Goal: Transaction & Acquisition: Purchase product/service

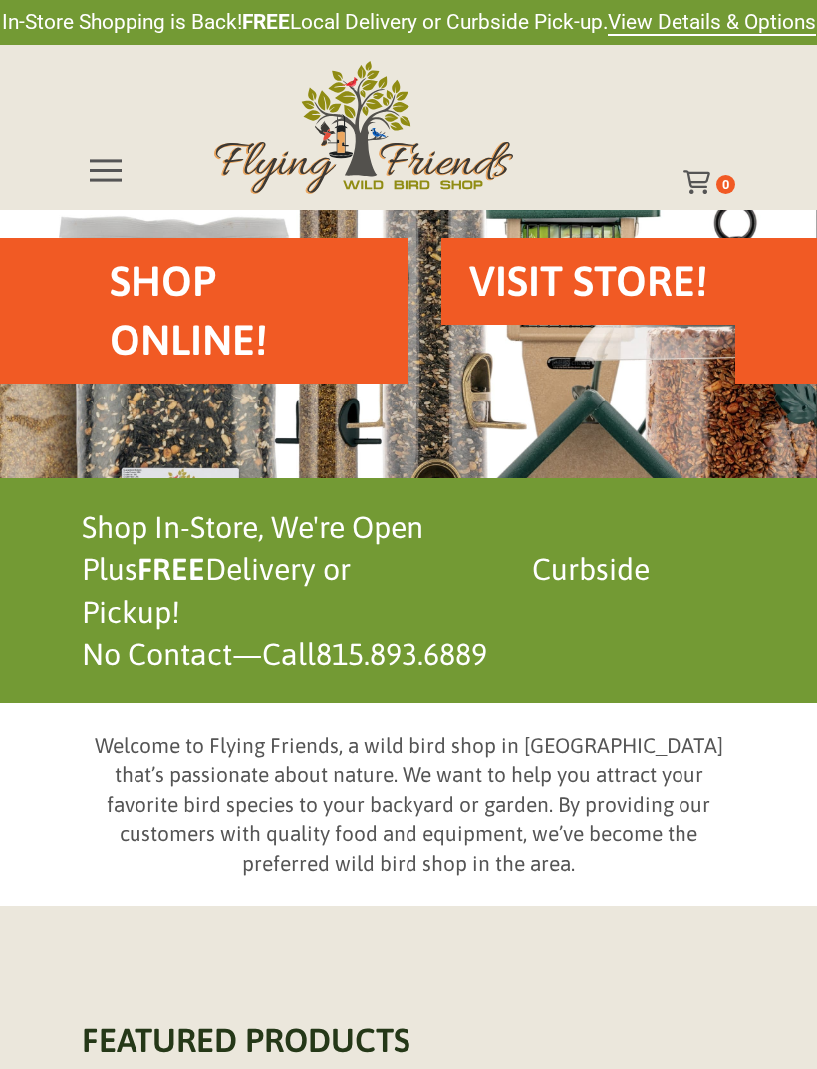
click at [174, 313] on h2 "Shop Online!" at bounding box center [245, 311] width 271 height 118
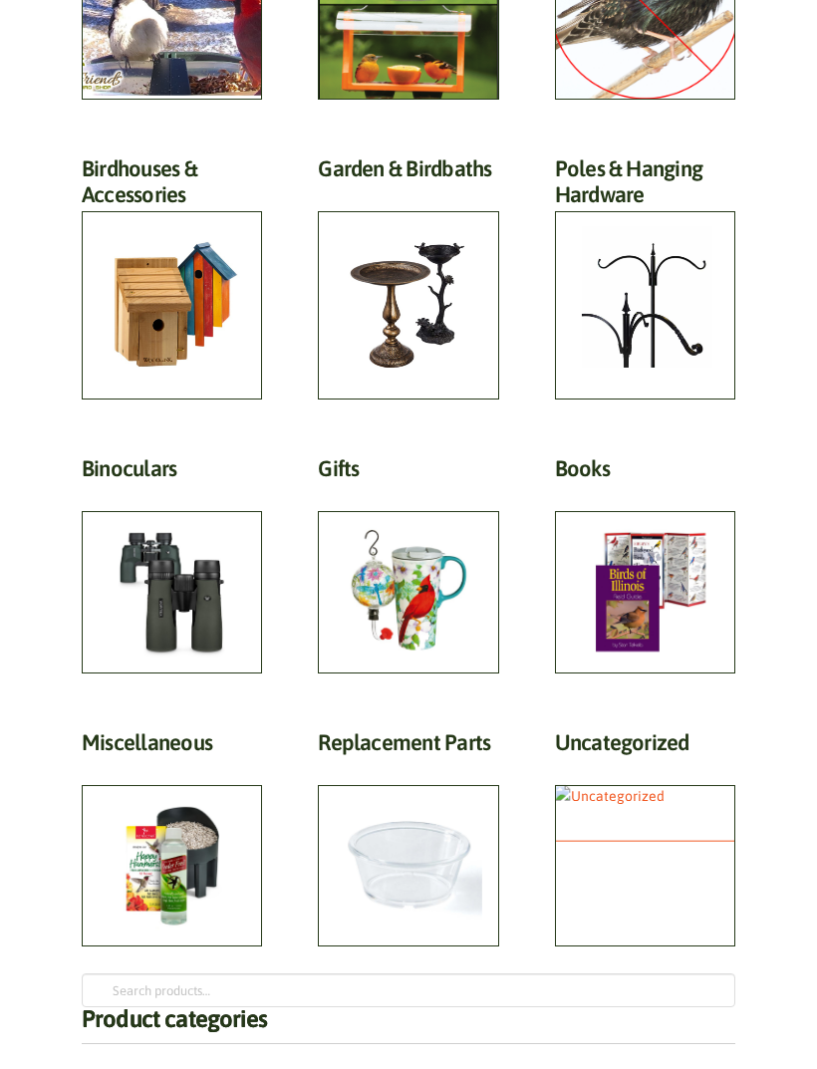
scroll to position [723, 0]
click at [102, 766] on h2 "Miscellaneous (81)" at bounding box center [172, 747] width 180 height 37
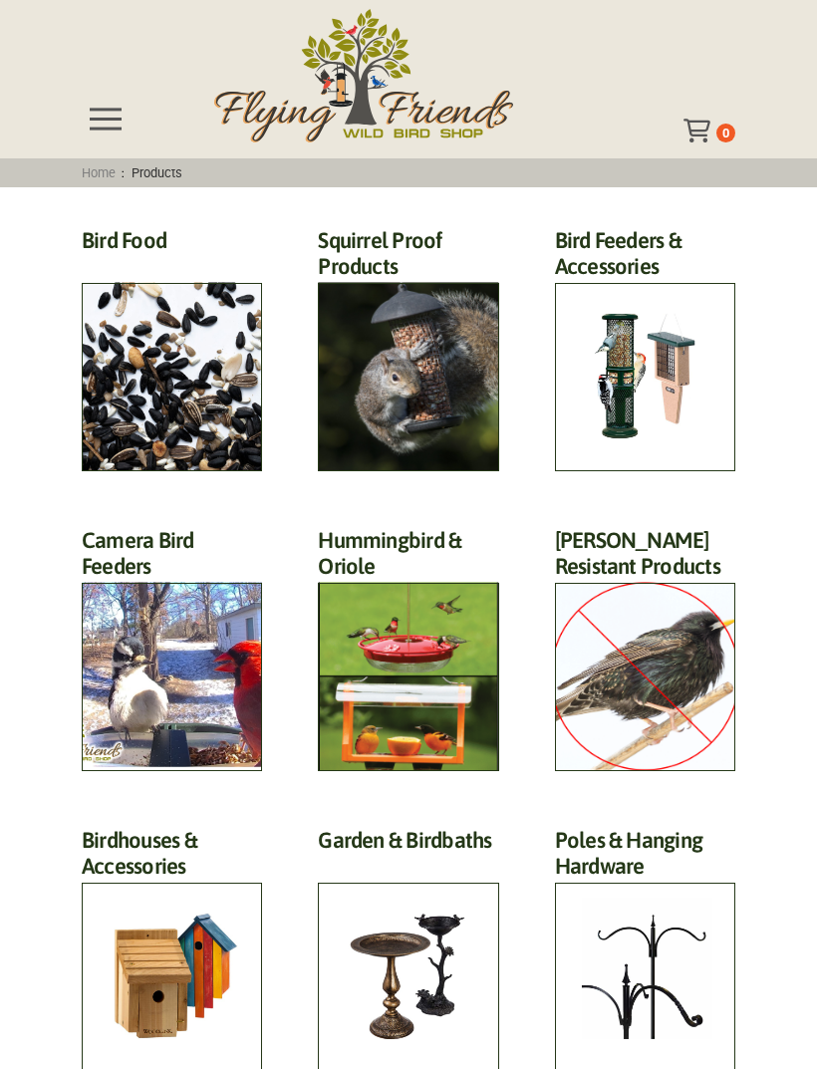
scroll to position [0, 0]
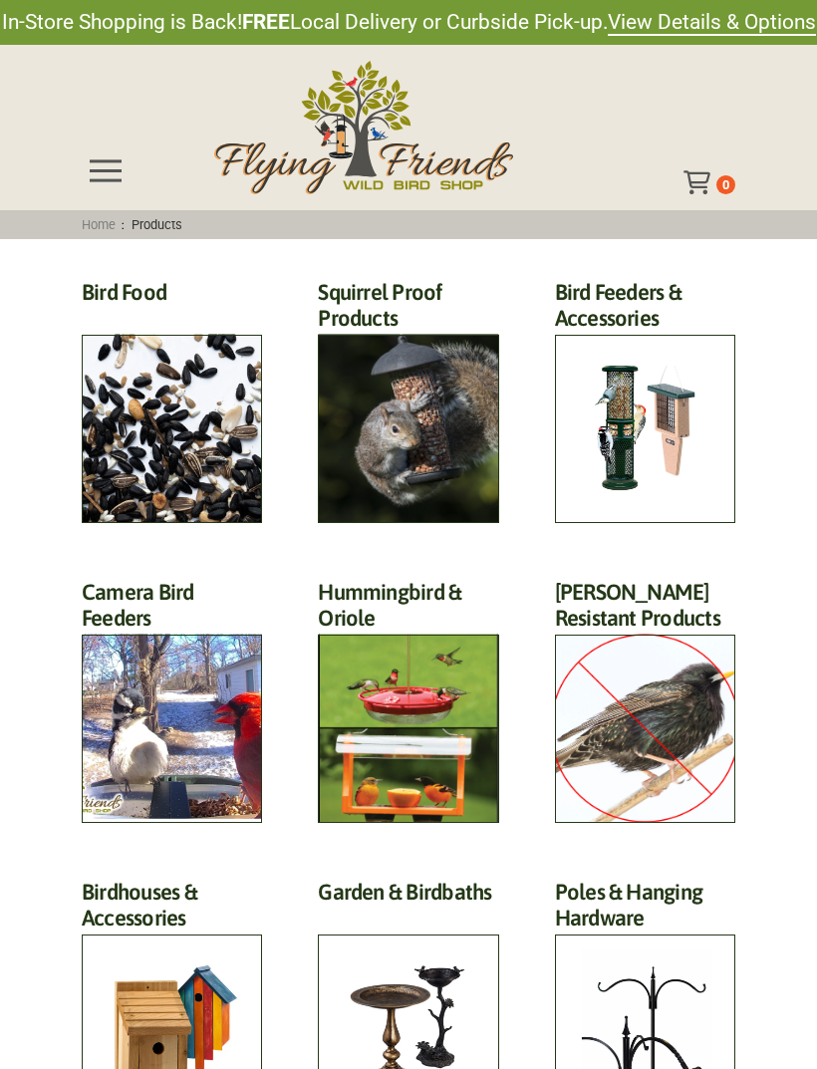
click at [99, 173] on span "Toggle Off Canvas Content" at bounding box center [106, 170] width 32 height 22
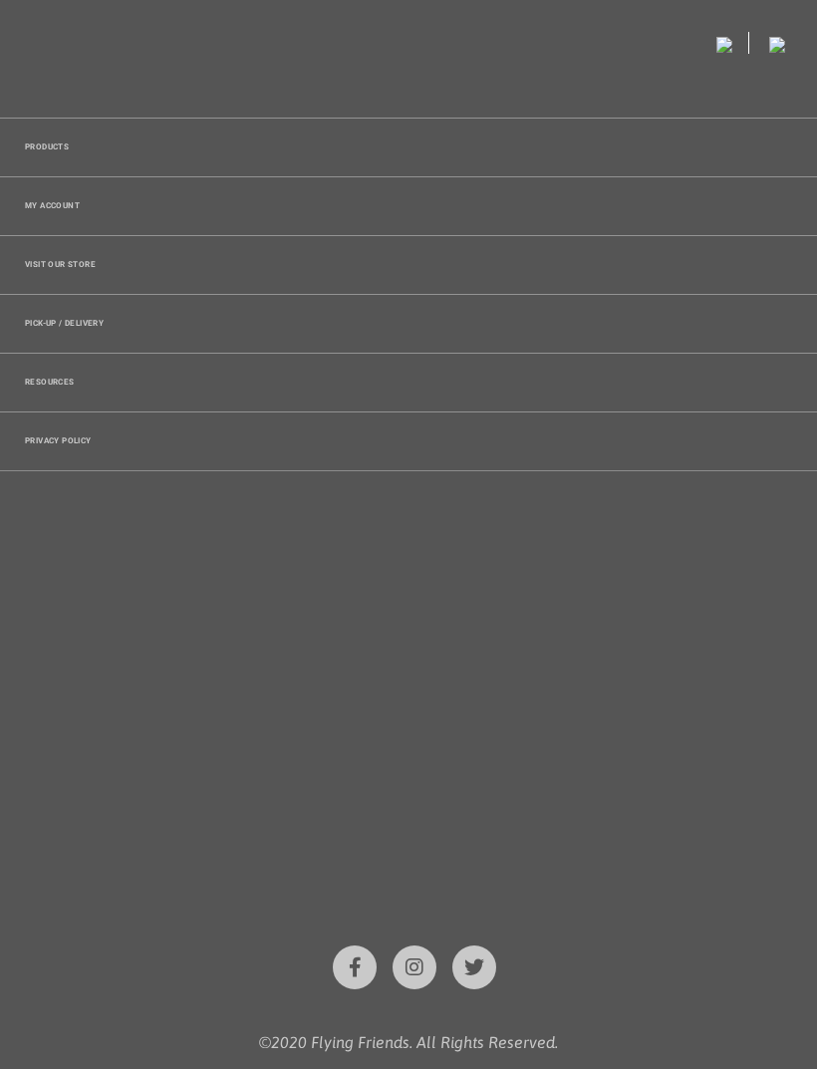
click at [33, 151] on span "Products" at bounding box center [47, 147] width 44 height 8
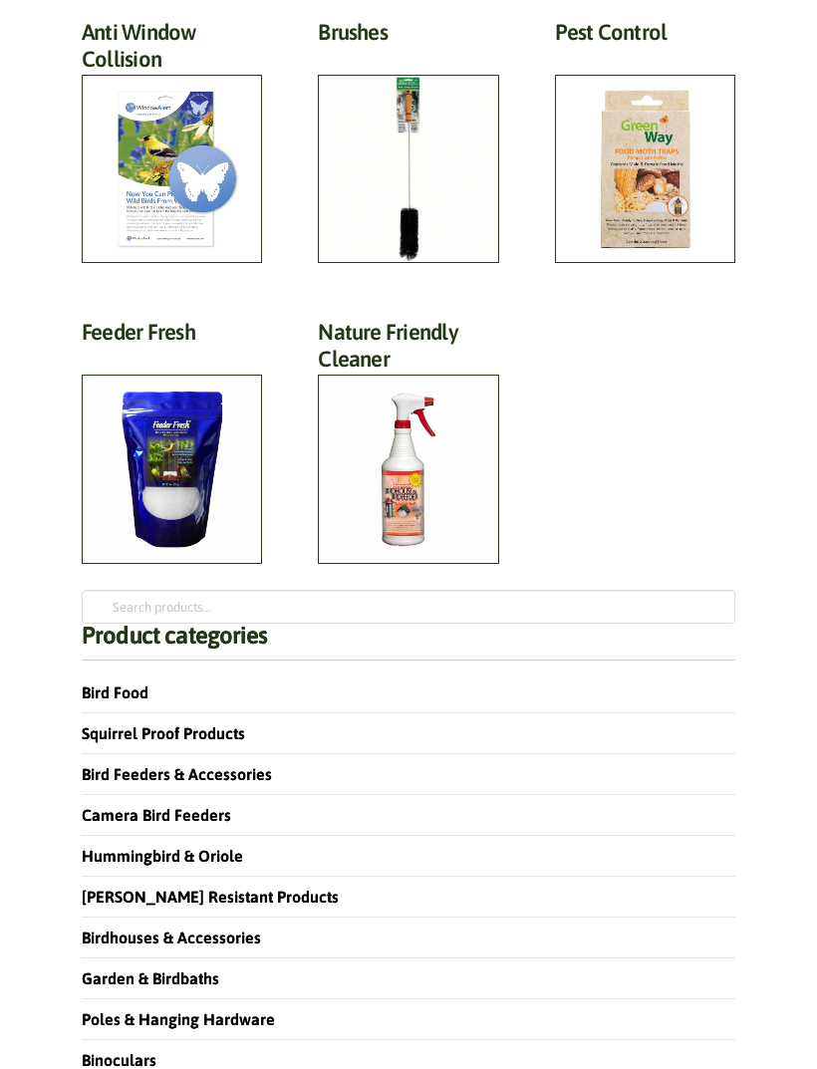
scroll to position [571, 0]
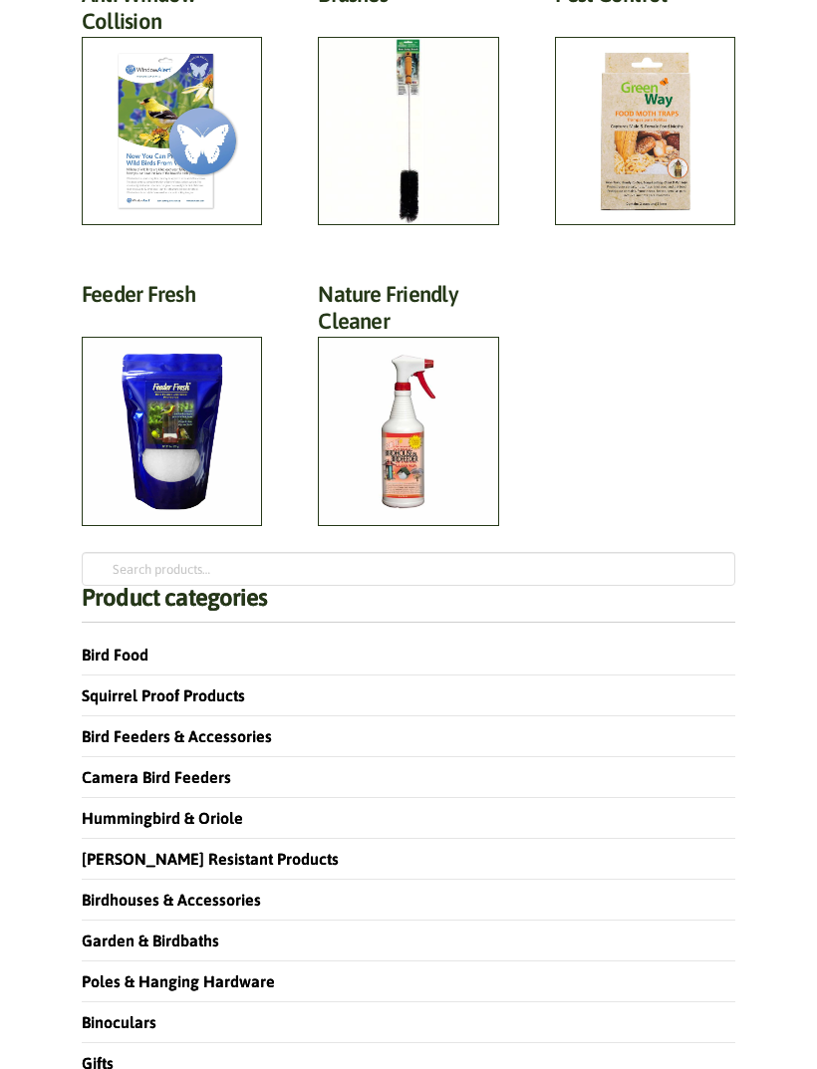
click at [107, 812] on link "Hummingbird & Oriole" at bounding box center [162, 818] width 161 height 18
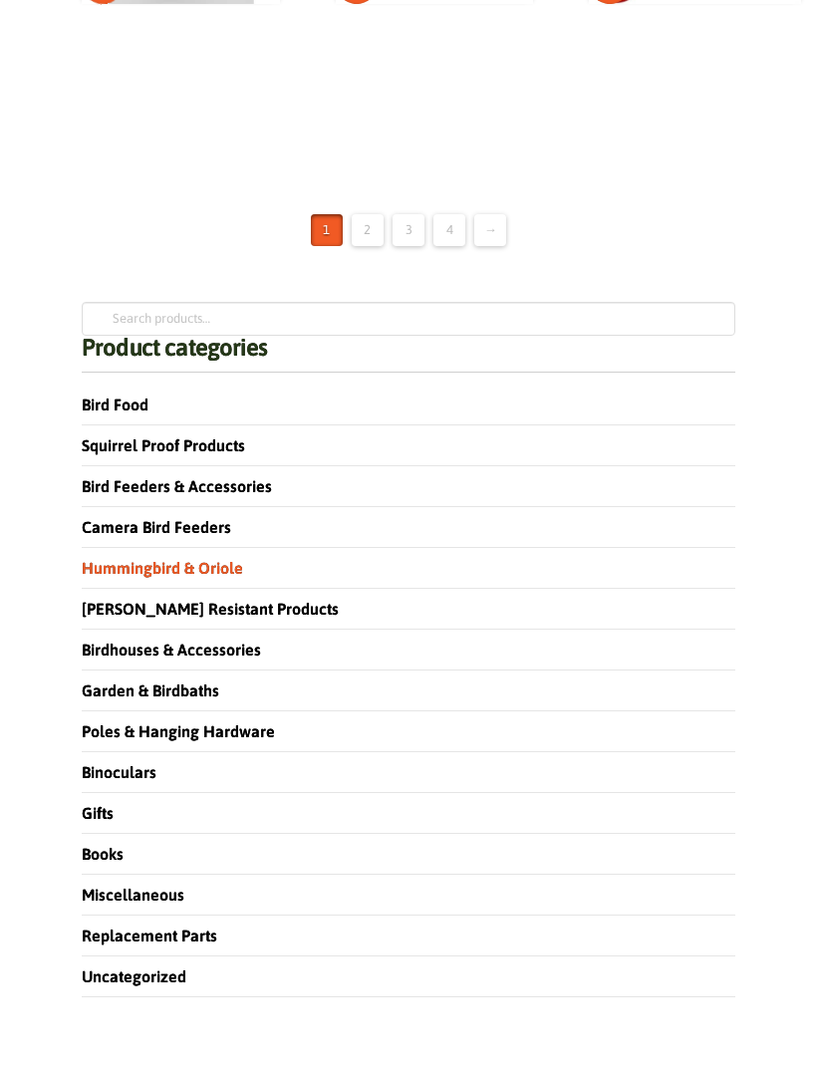
scroll to position [2963, 0]
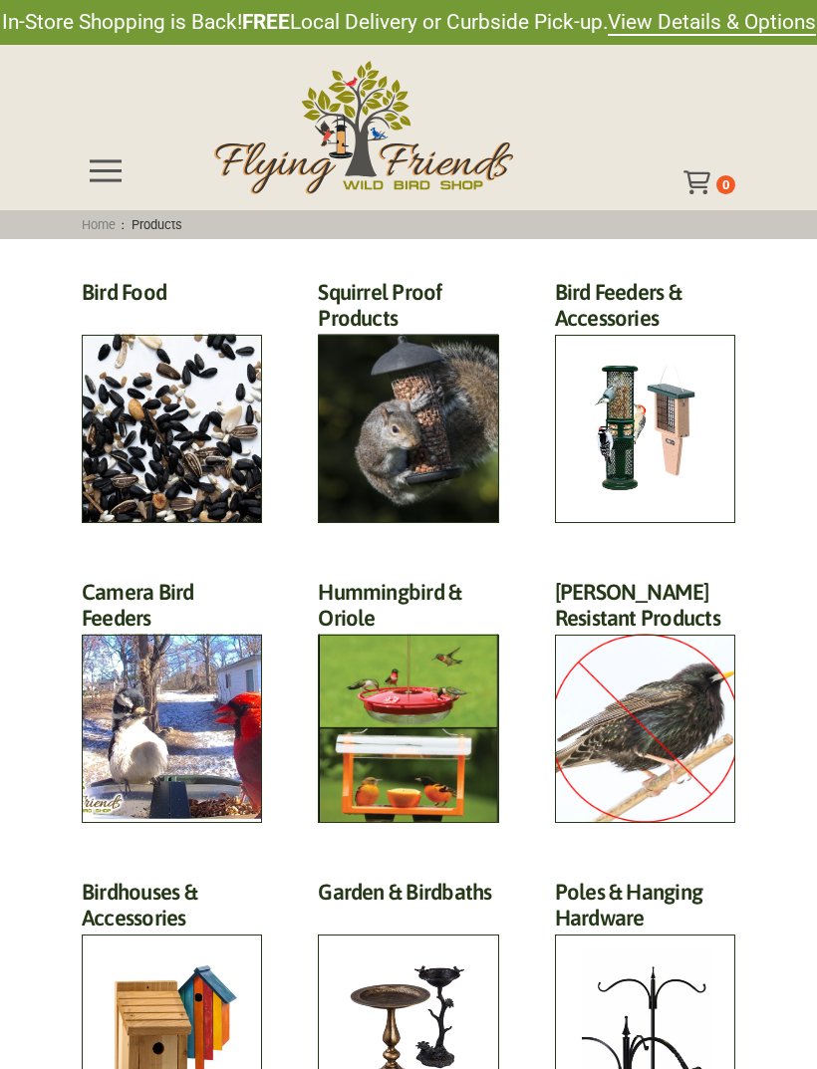
click at [371, 642] on h2 "Hummingbird & Oriole (46)" at bounding box center [408, 611] width 180 height 64
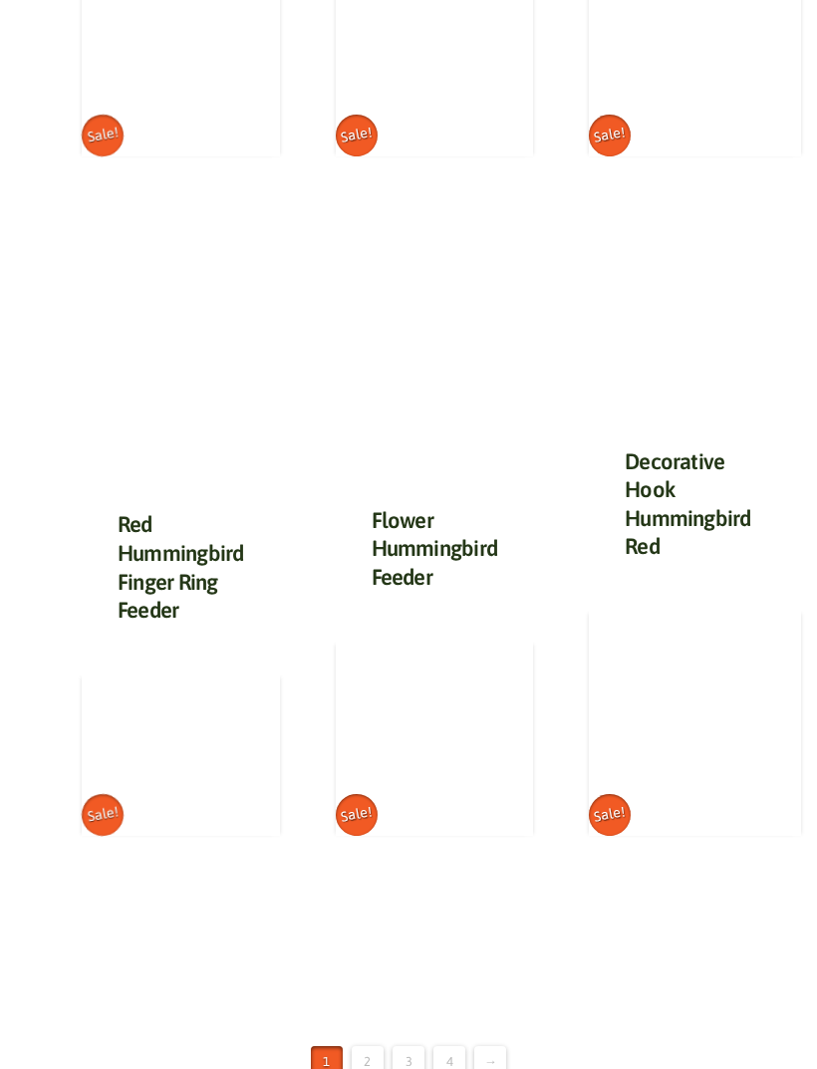
scroll to position [2200, 0]
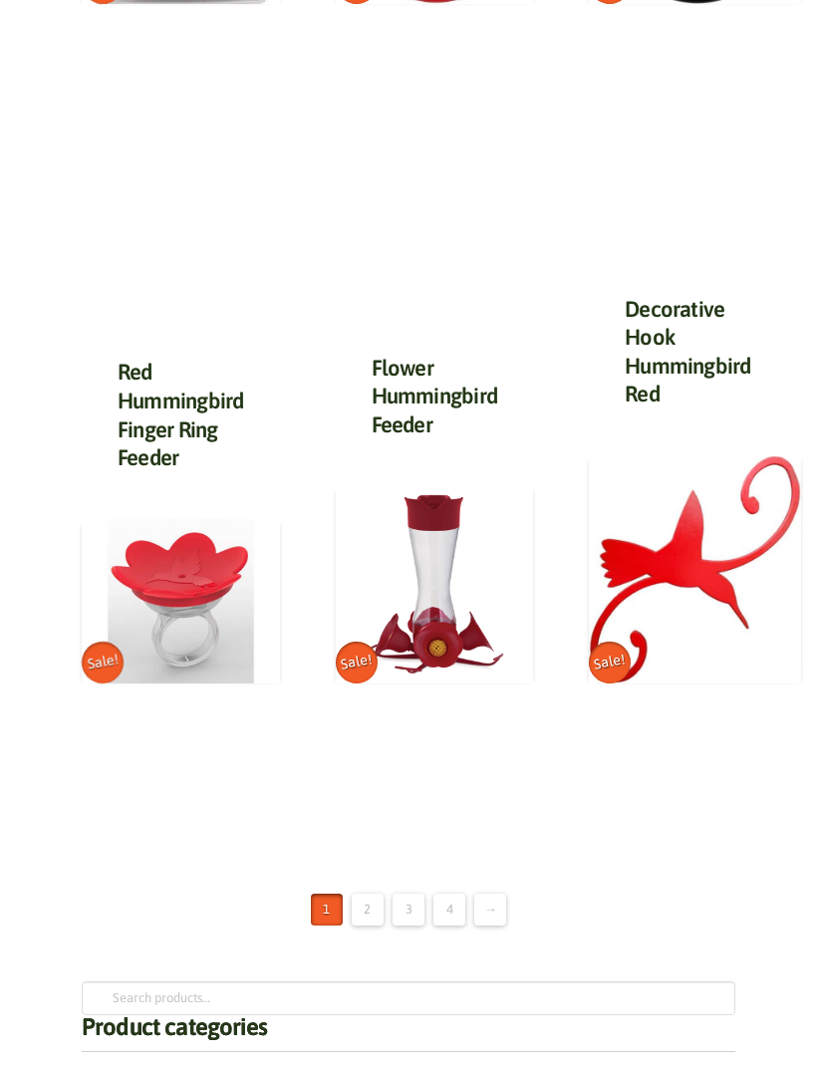
click at [360, 893] on link "2" at bounding box center [368, 909] width 32 height 32
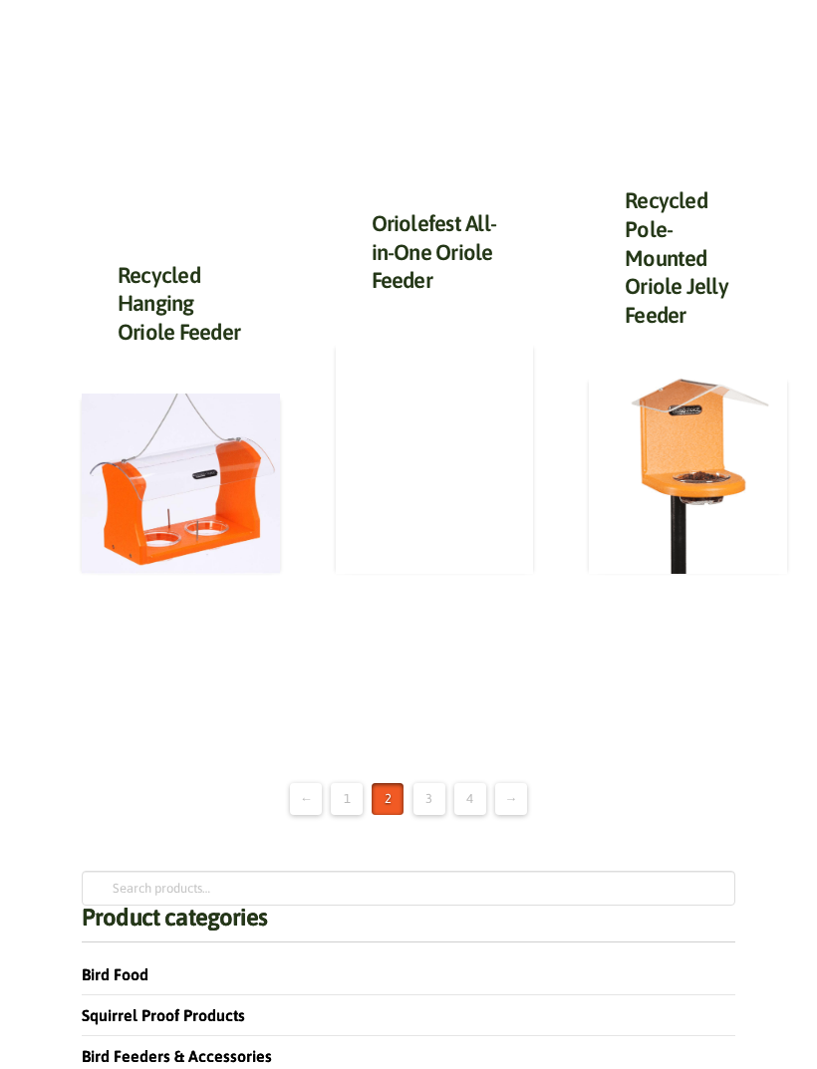
scroll to position [2297, 0]
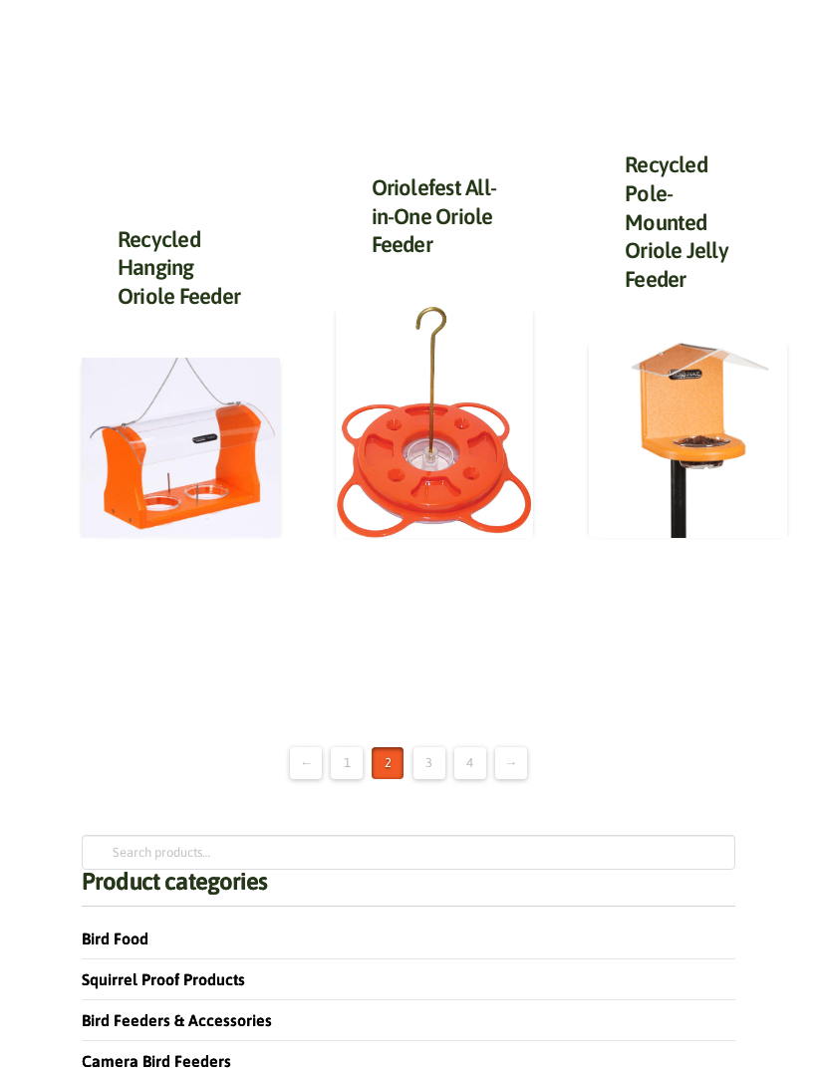
click at [419, 752] on link "3" at bounding box center [429, 763] width 32 height 32
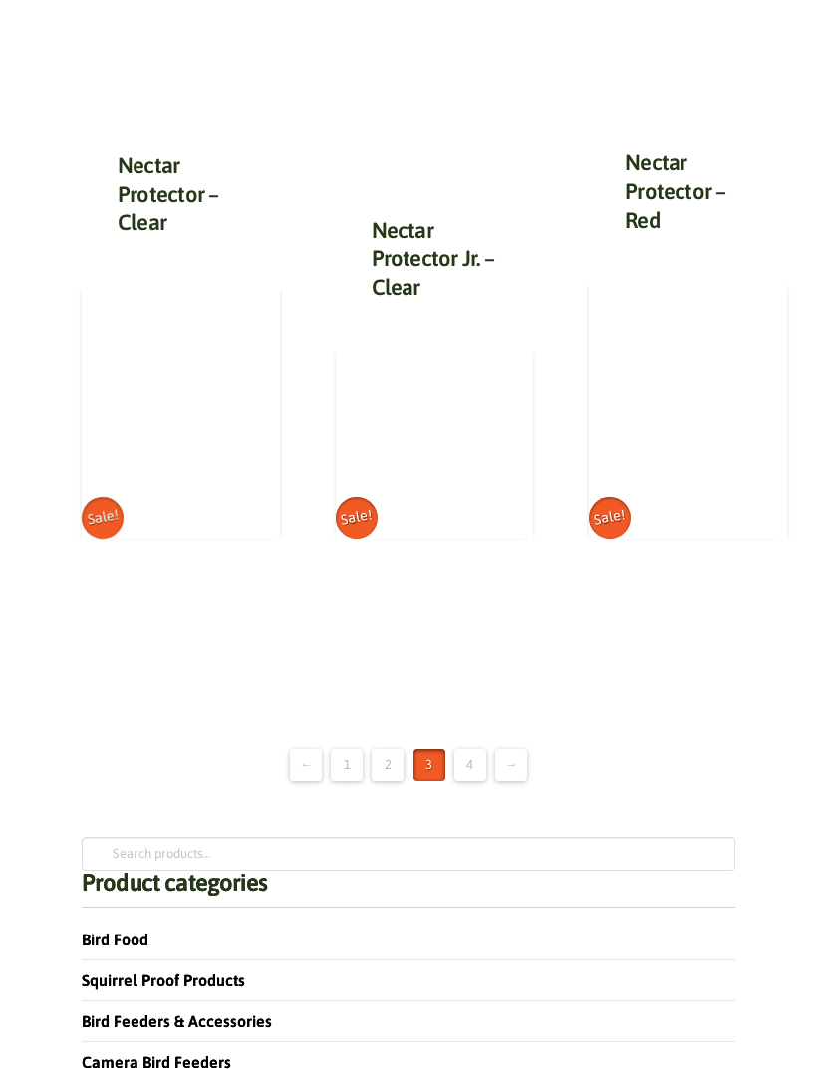
scroll to position [2259, 0]
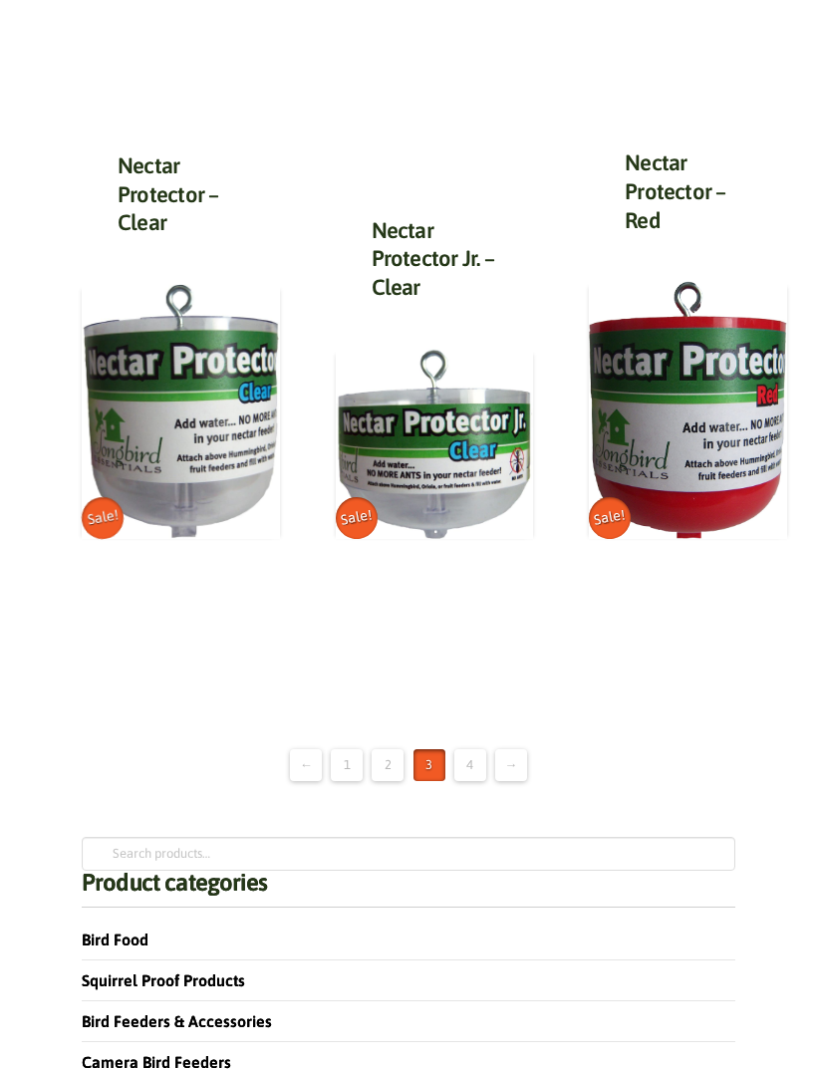
click at [465, 749] on link "4" at bounding box center [470, 765] width 32 height 32
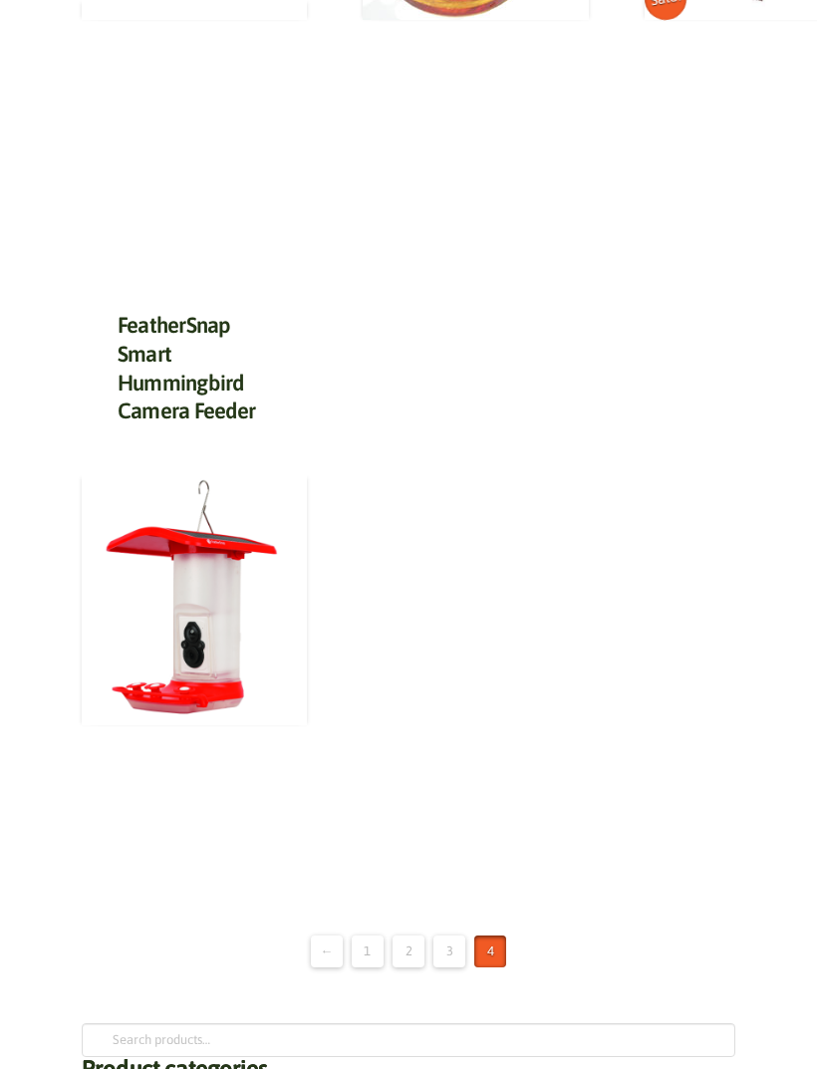
scroll to position [2814, 0]
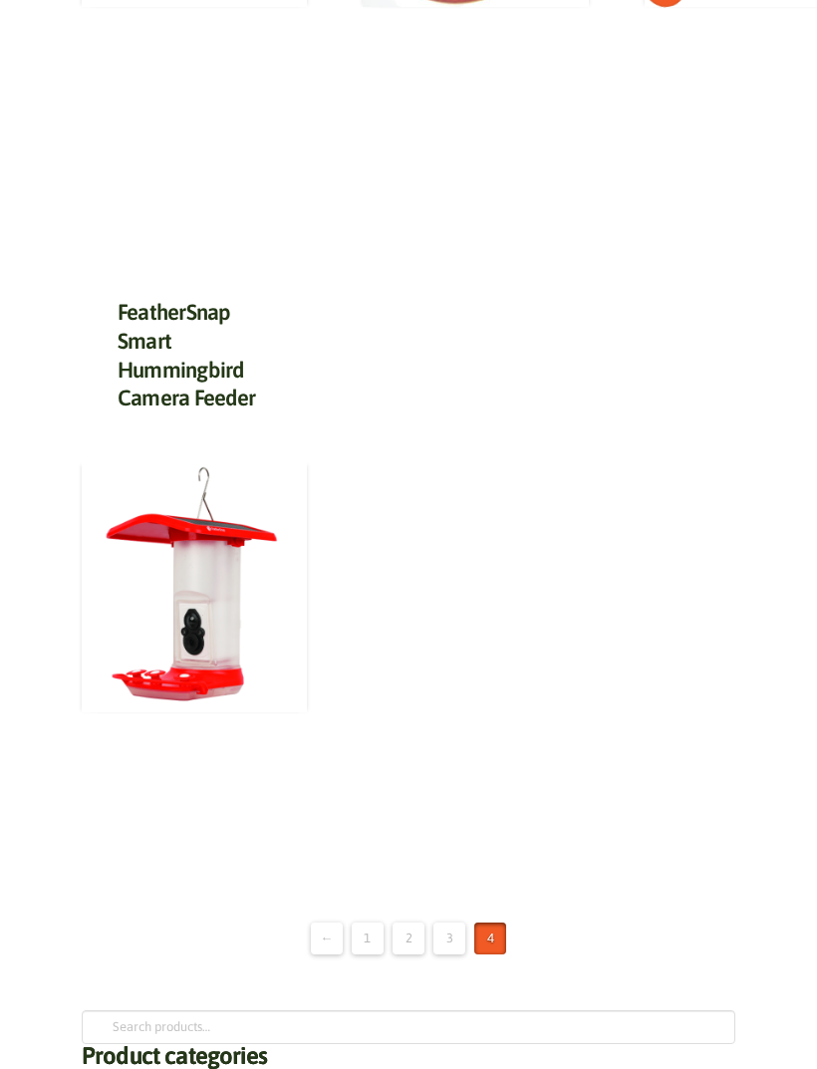
click at [404, 923] on link "2" at bounding box center [408, 939] width 32 height 32
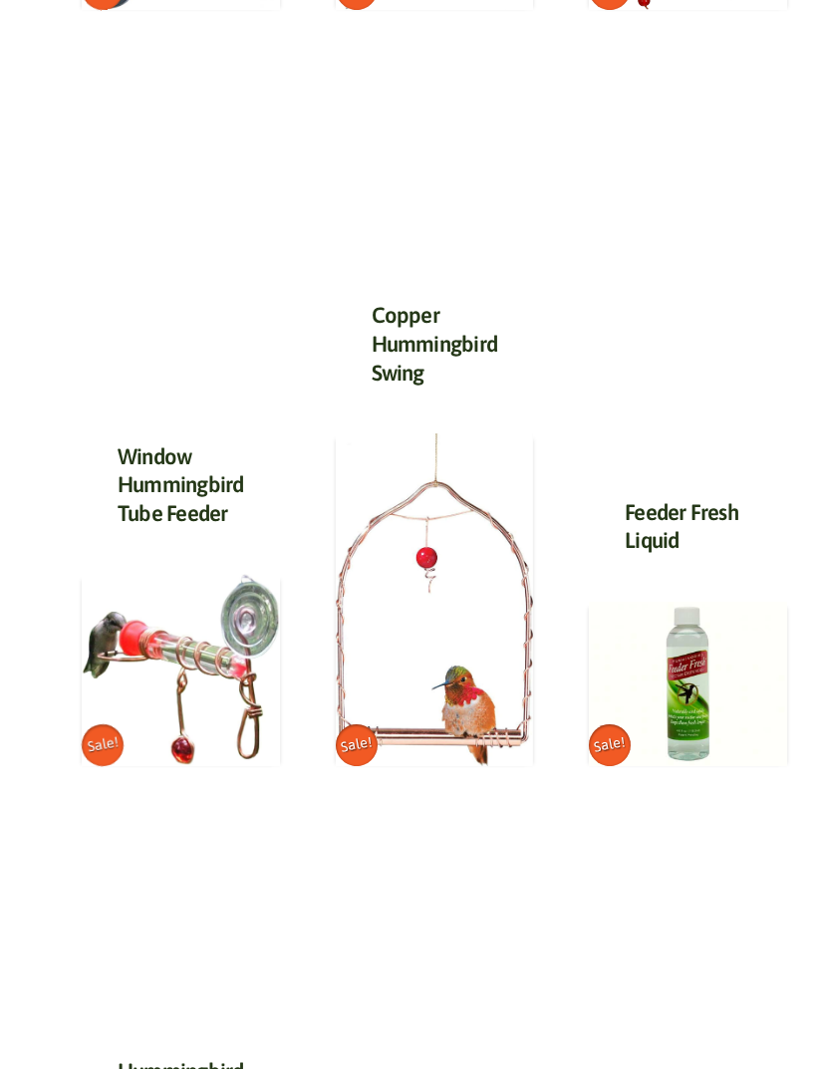
scroll to position [663, 0]
click at [684, 733] on img at bounding box center [688, 684] width 198 height 164
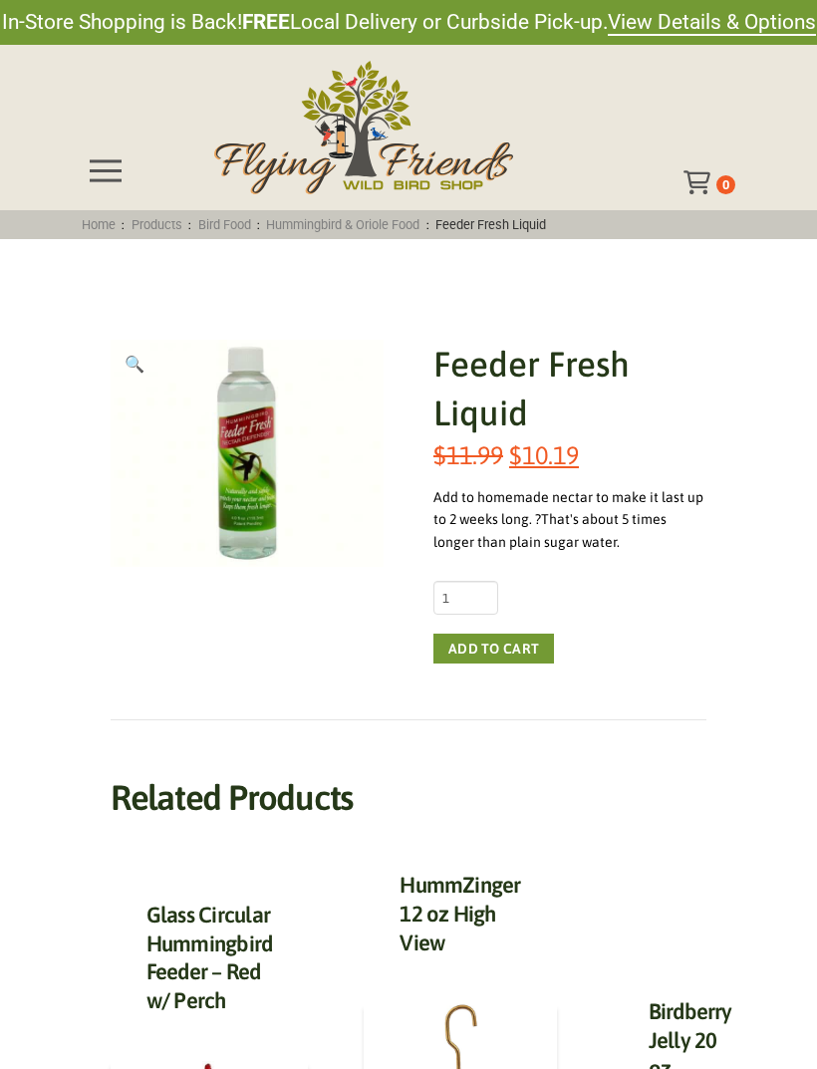
click at [109, 166] on span "Toggle Off Canvas Content" at bounding box center [106, 170] width 32 height 22
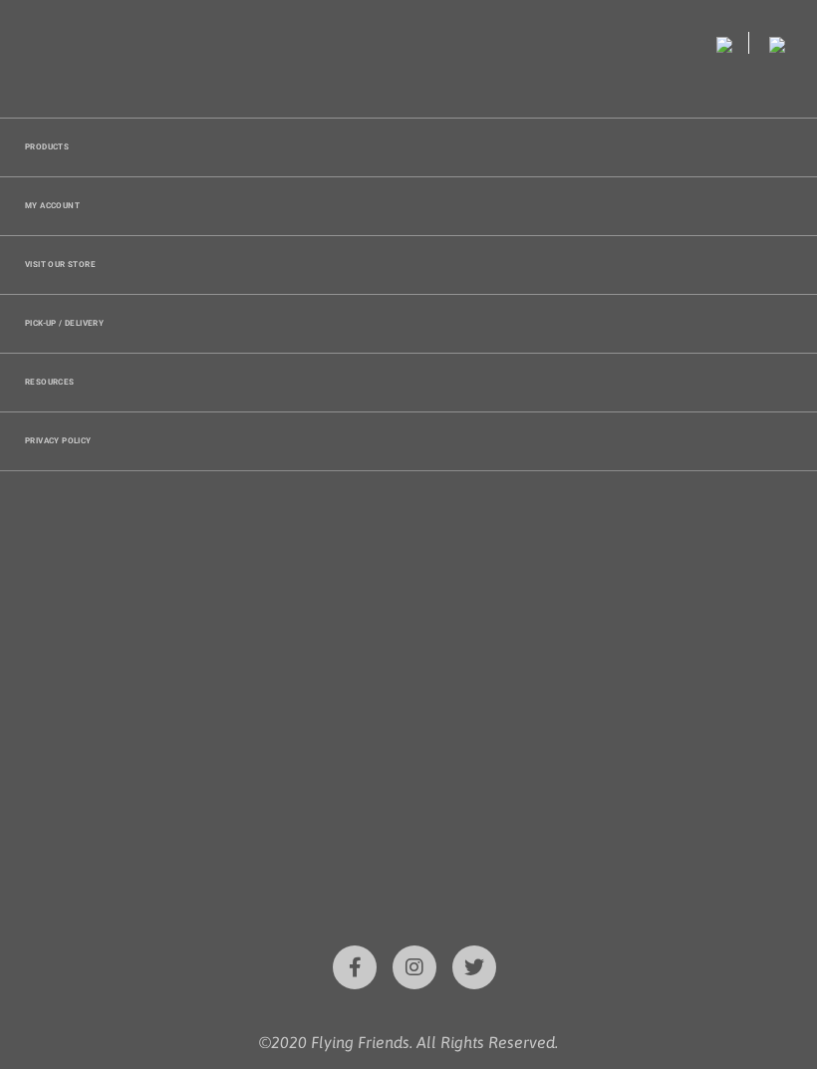
click at [32, 148] on span "Products" at bounding box center [47, 147] width 44 height 8
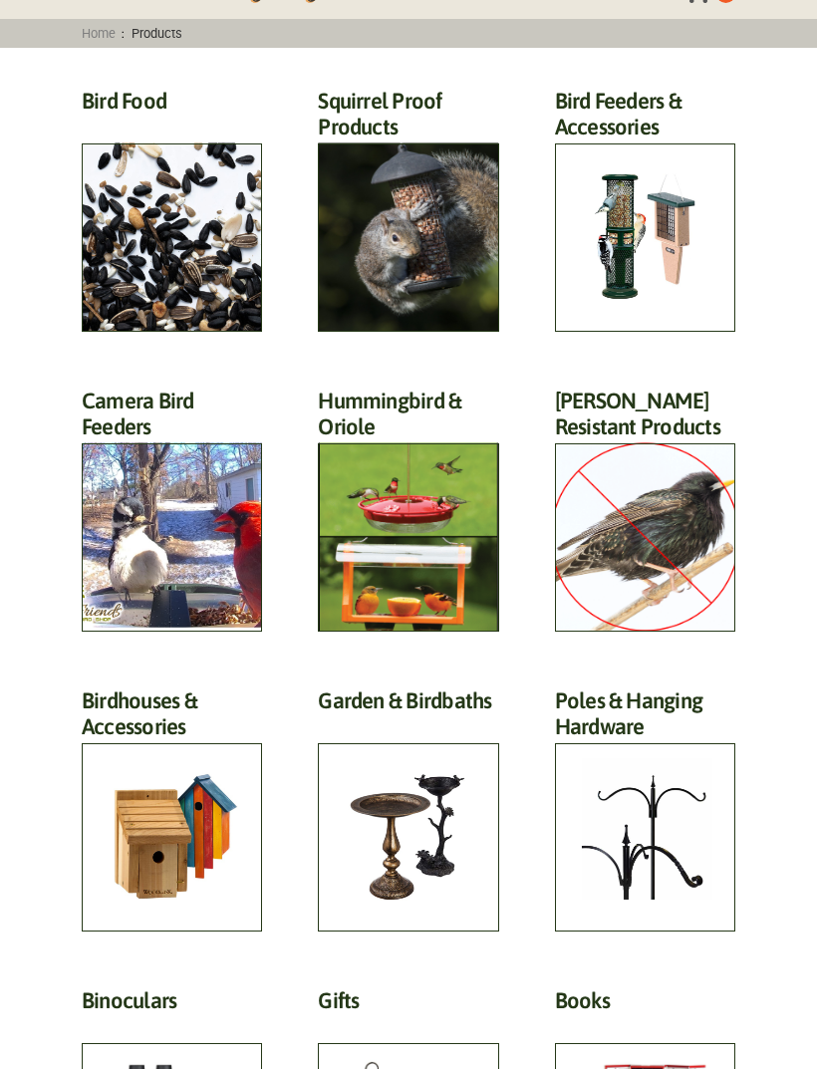
scroll to position [191, 0]
click at [611, 151] on h2 "Bird Feeders & Accessories (172)" at bounding box center [645, 120] width 180 height 64
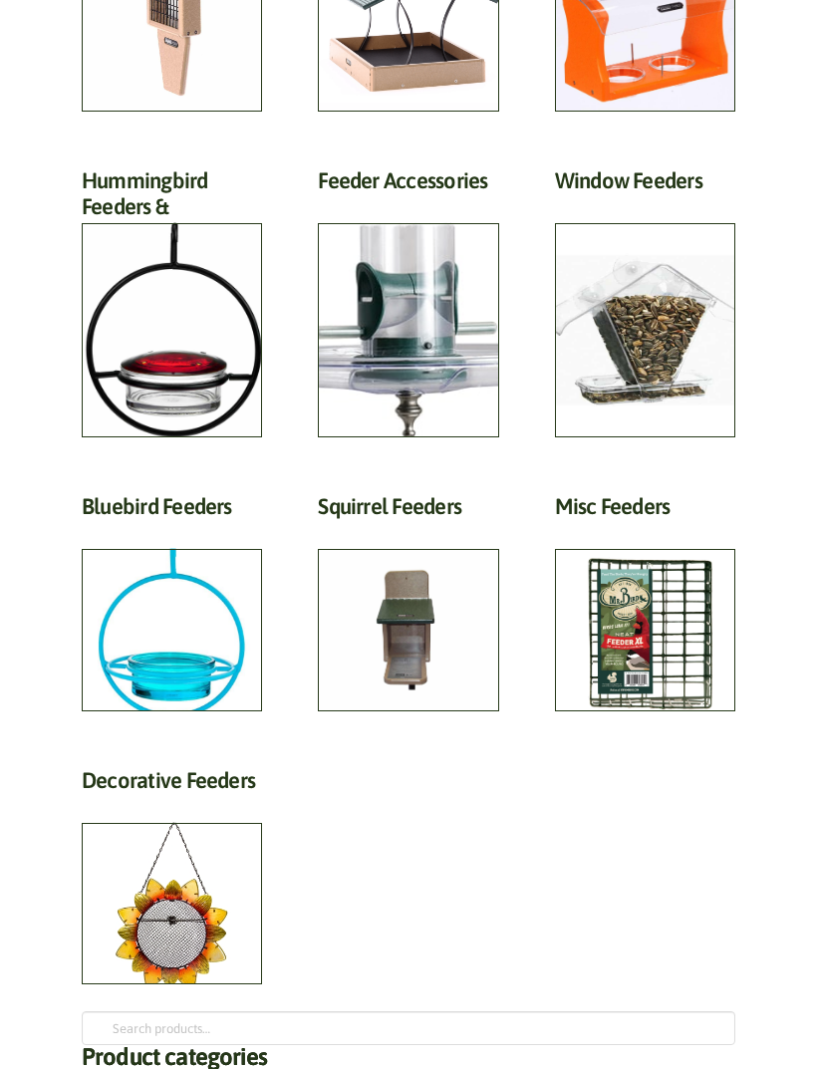
scroll to position [985, 0]
click at [389, 530] on h2 "Squirrel Feeders (3)" at bounding box center [408, 511] width 180 height 37
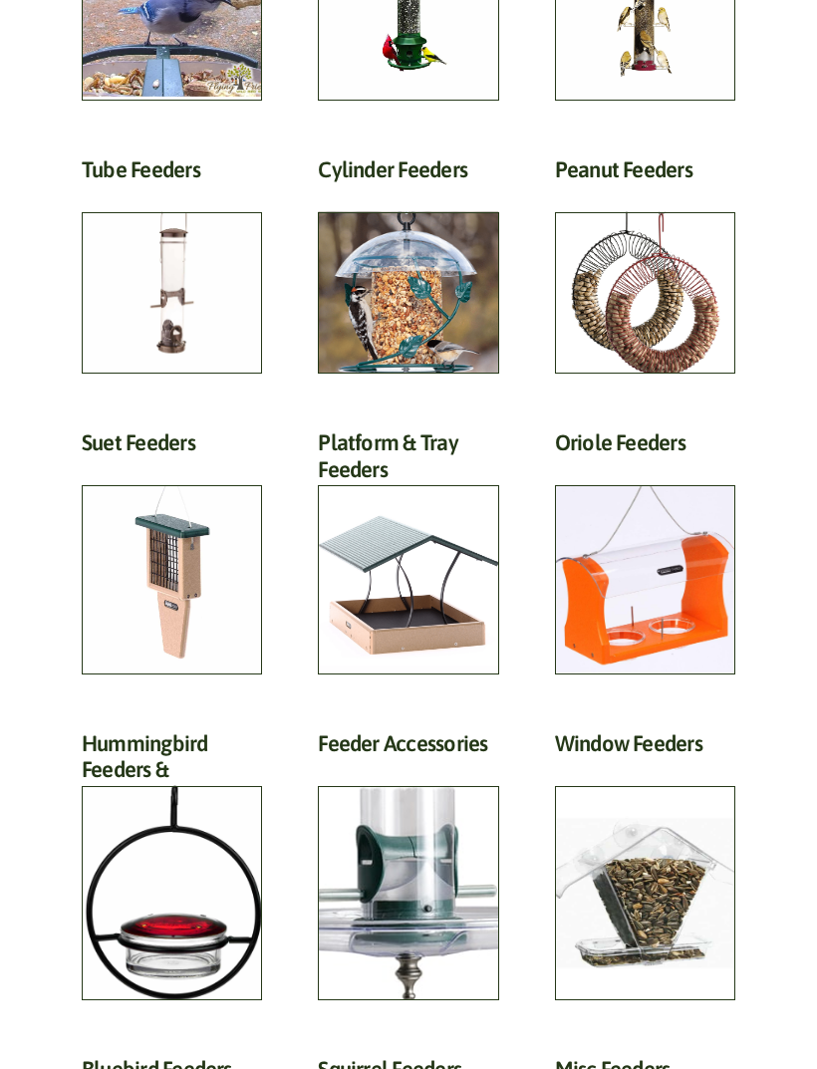
scroll to position [422, 0]
click at [372, 493] on h2 "Platform & Tray Feeders (32)" at bounding box center [408, 461] width 180 height 64
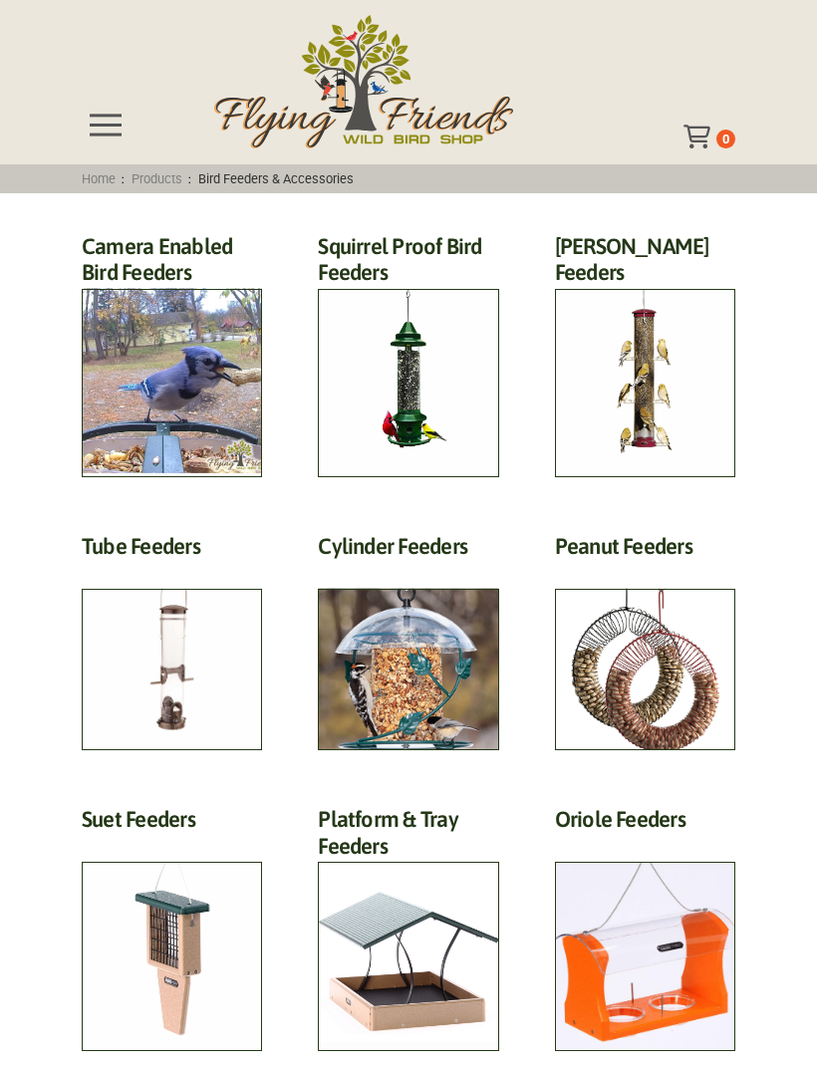
scroll to position [46, 0]
click at [95, 297] on h2 "Camera Enabled Bird Feeders (2)" at bounding box center [172, 265] width 180 height 64
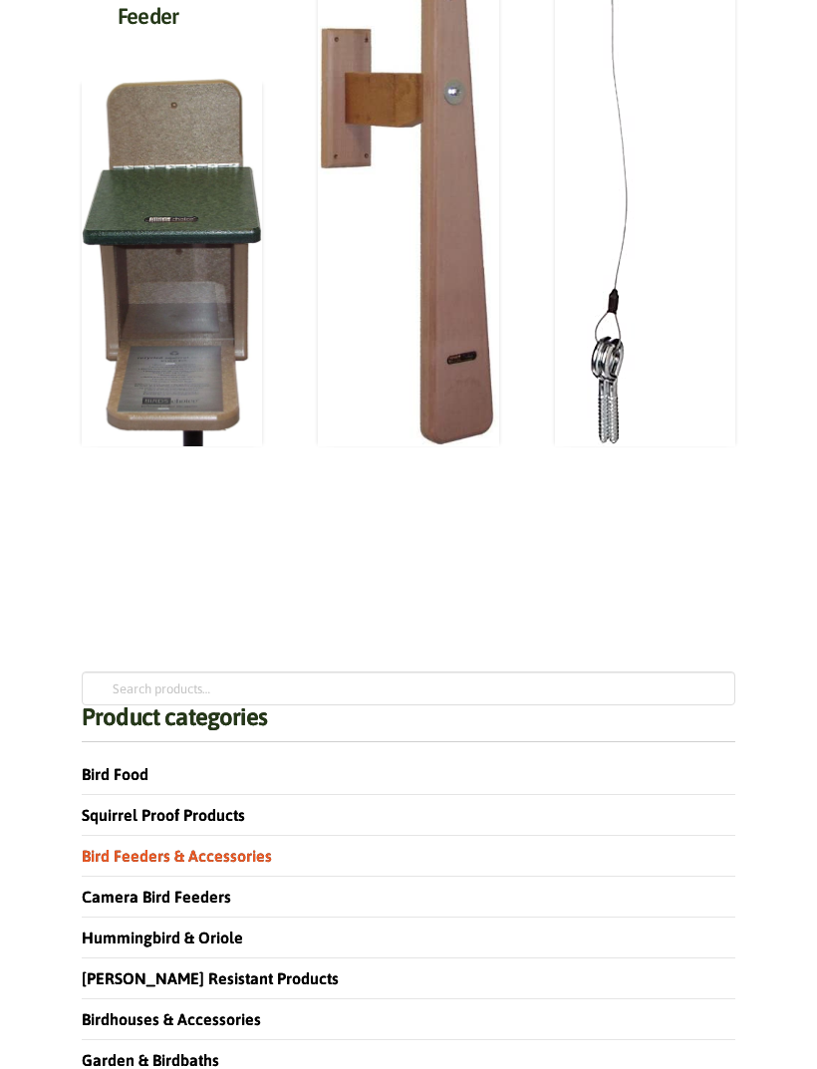
scroll to position [1551, 0]
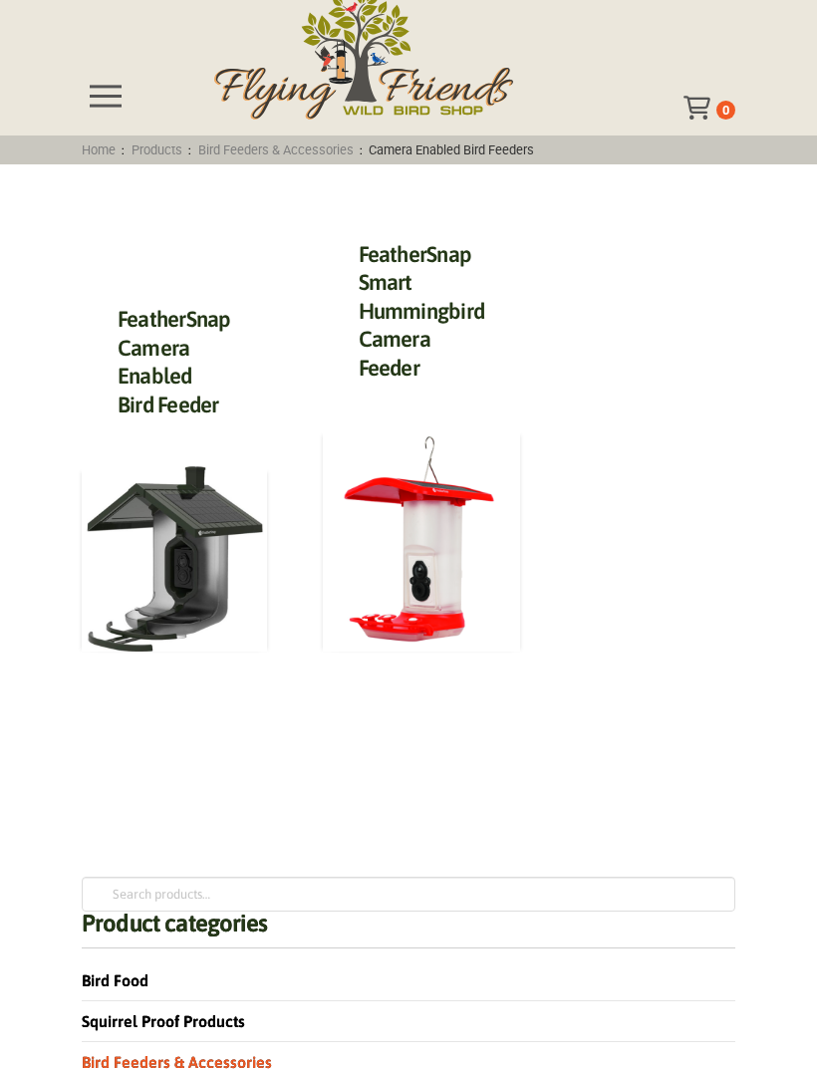
scroll to position [79, 0]
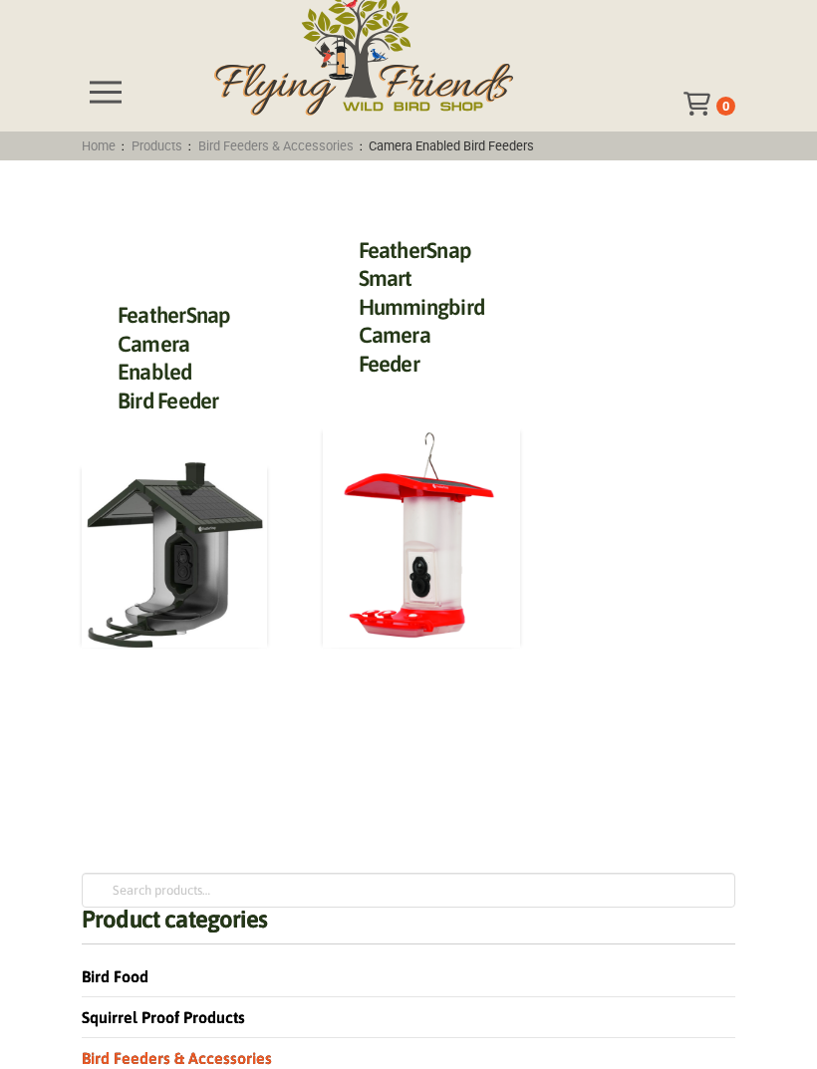
click at [159, 574] on img at bounding box center [174, 554] width 185 height 185
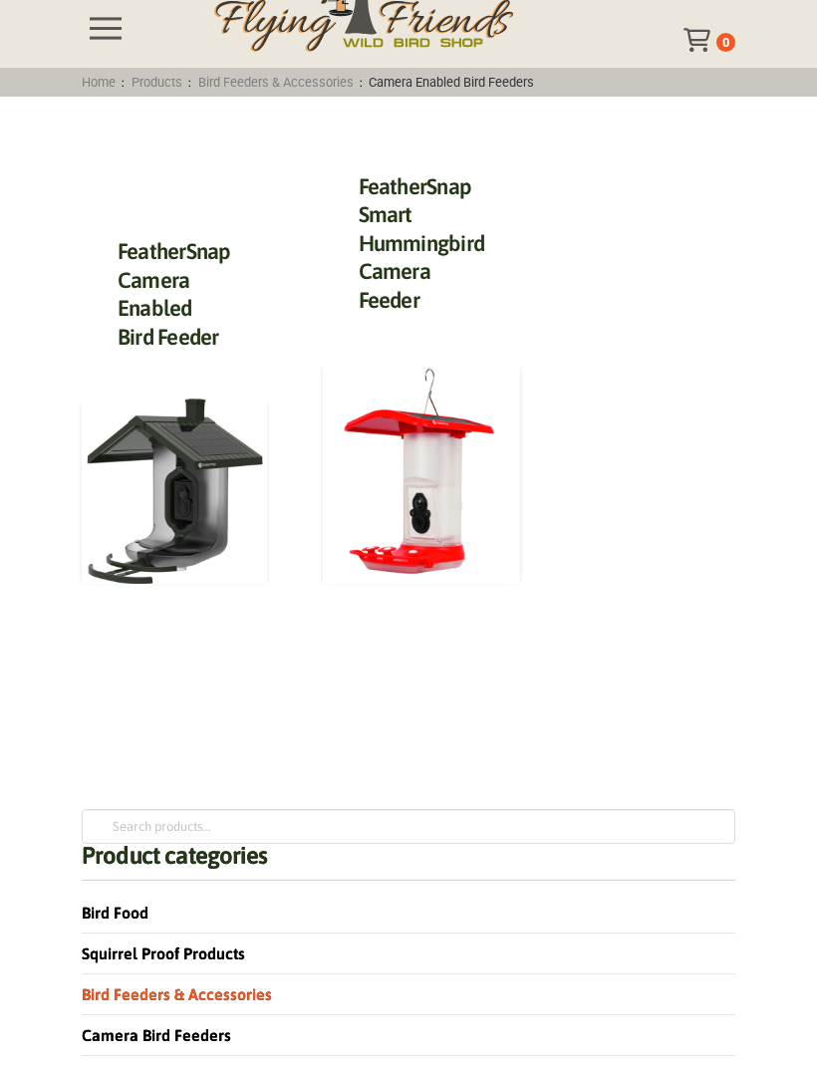
click at [412, 474] on img at bounding box center [422, 473] width 198 height 222
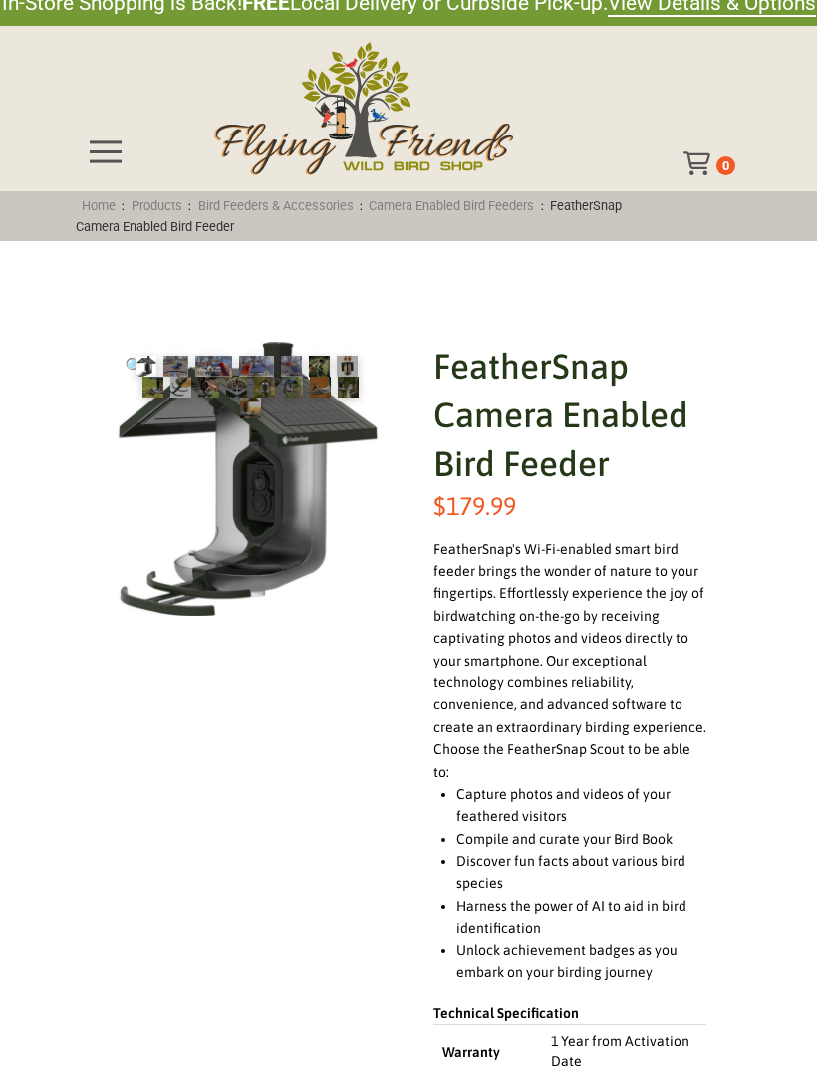
scroll to position [116, 0]
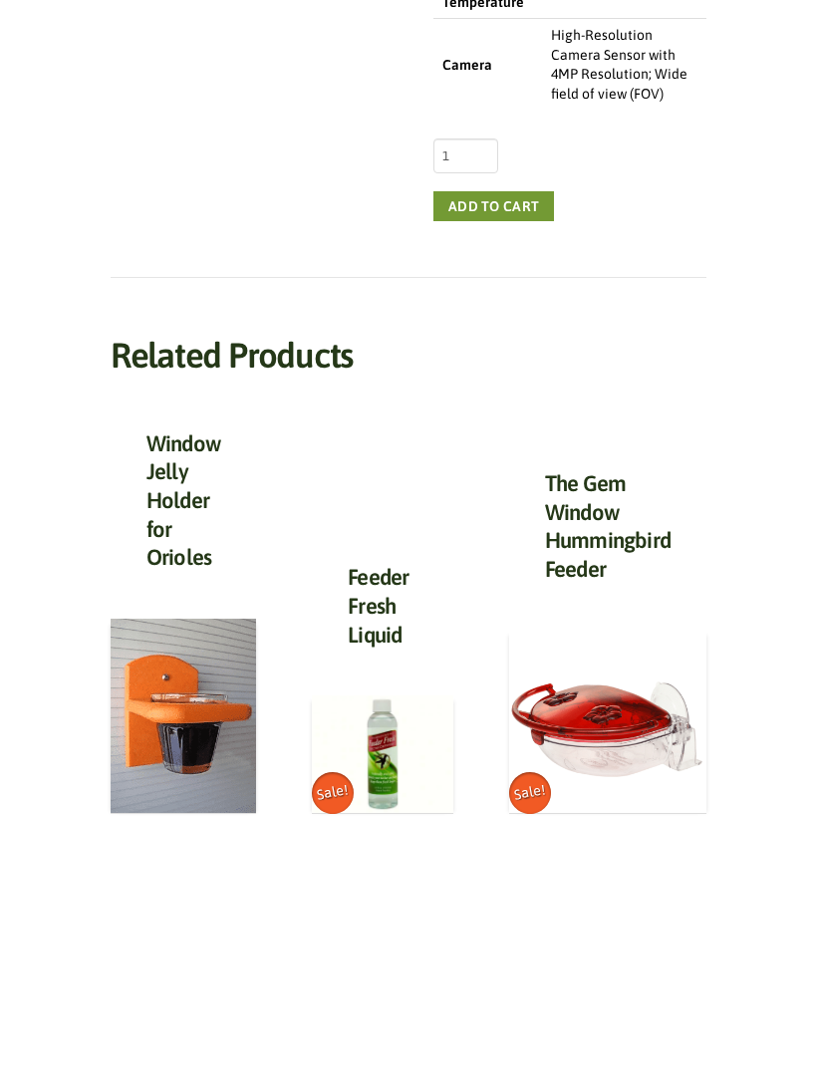
scroll to position [1910, 0]
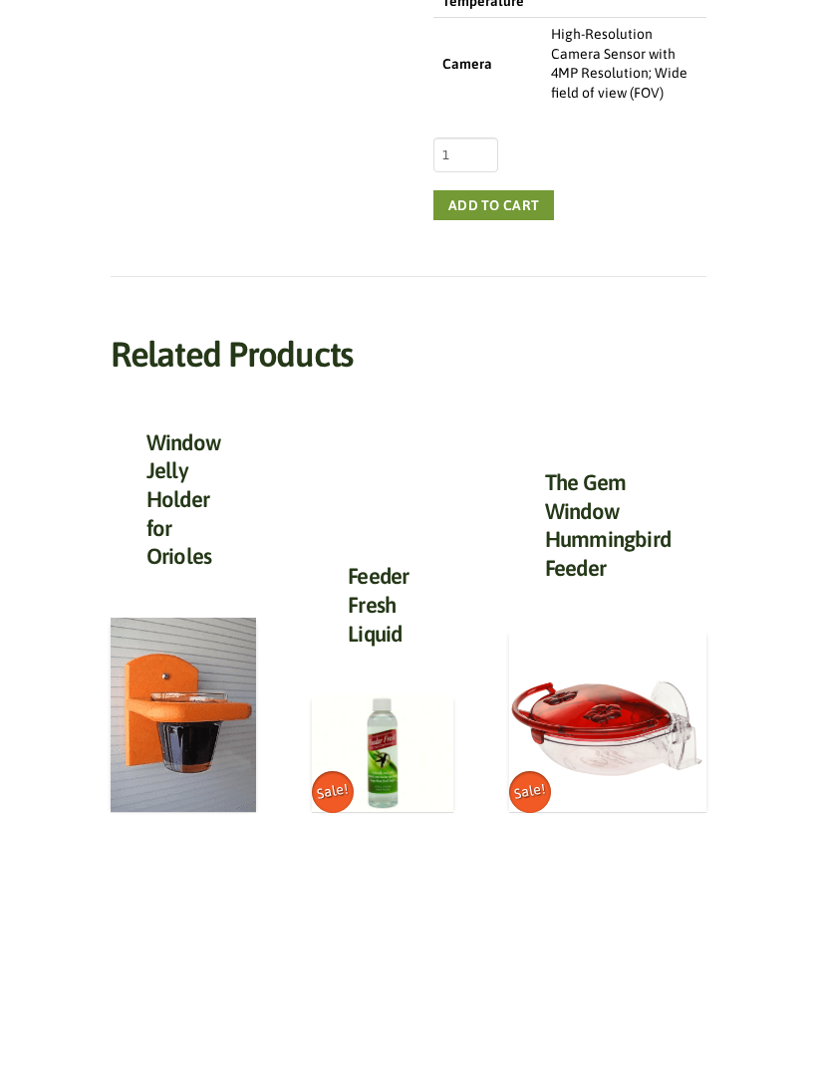
click at [133, 756] on img at bounding box center [183, 715] width 145 height 194
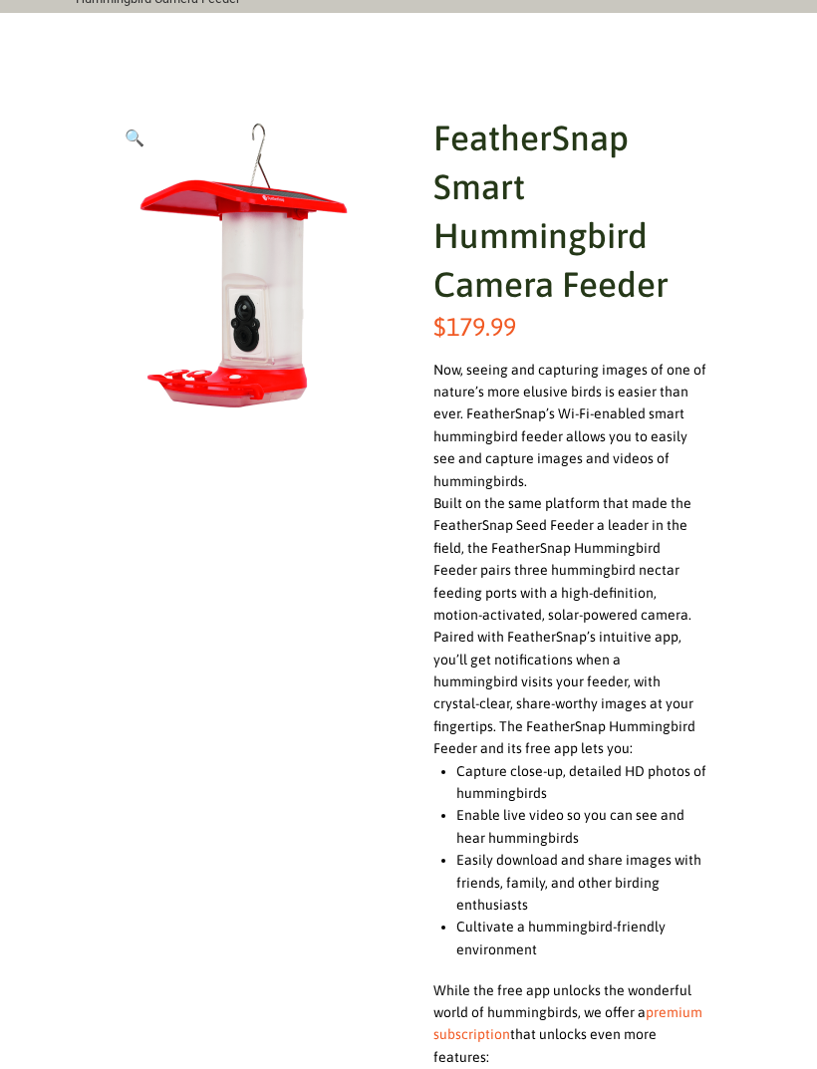
scroll to position [0, 0]
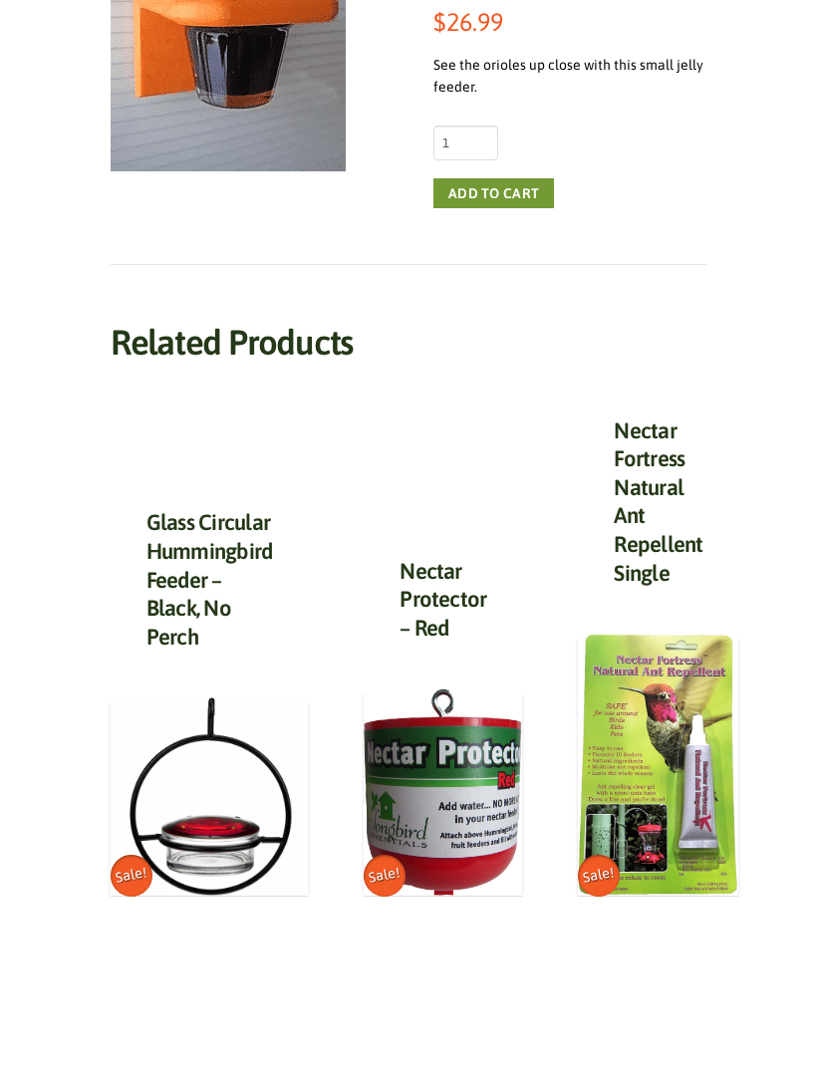
scroll to position [502, 0]
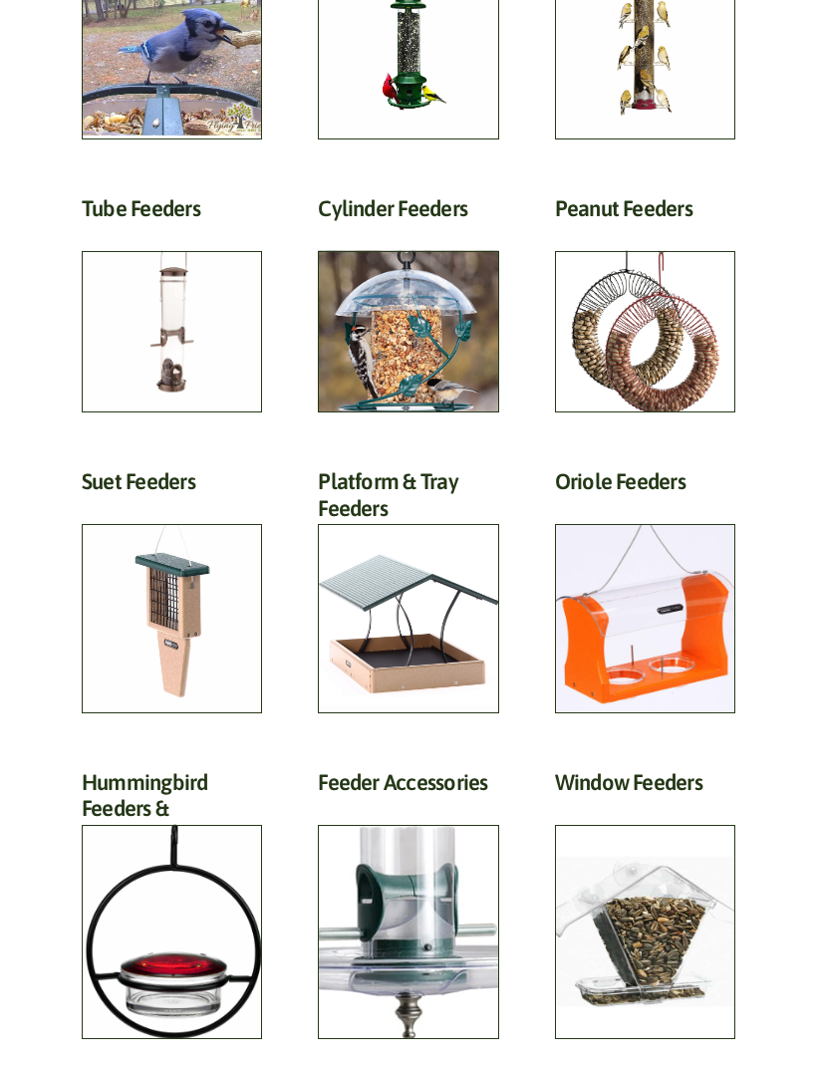
scroll to position [383, 0]
click at [123, 859] on h2 "Hummingbird Feeders & Accessories (21)" at bounding box center [172, 814] width 180 height 90
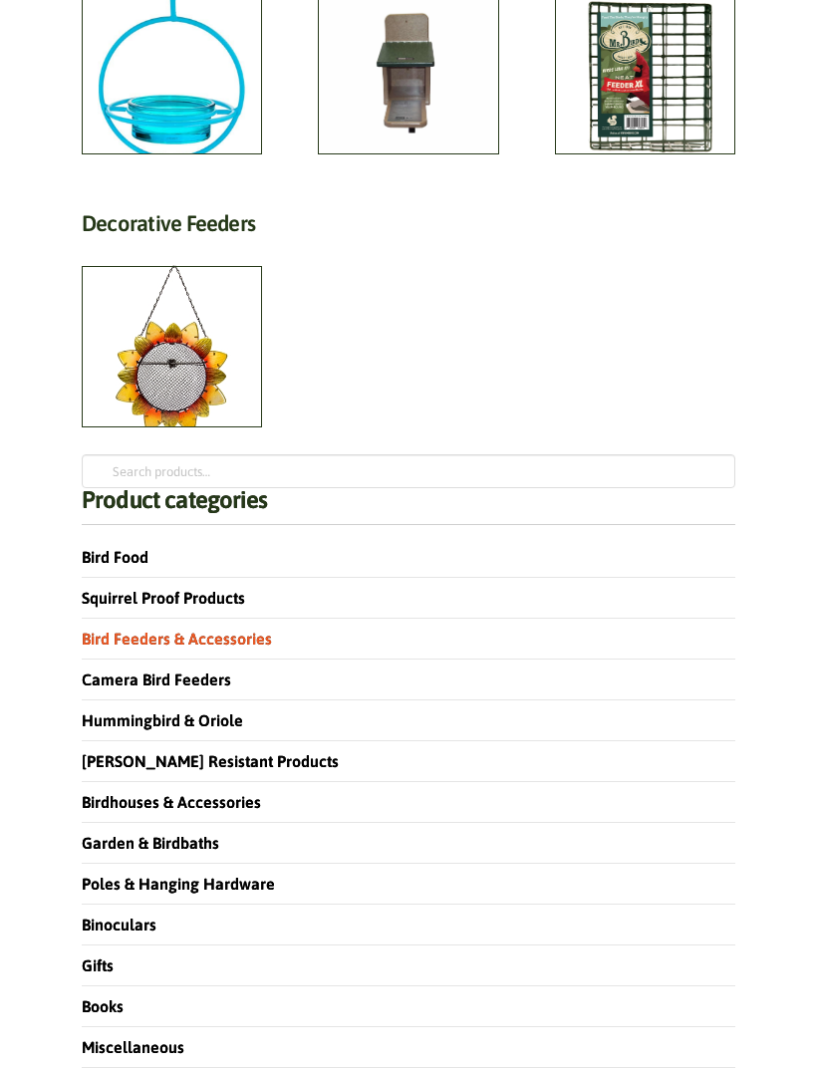
scroll to position [1543, 0]
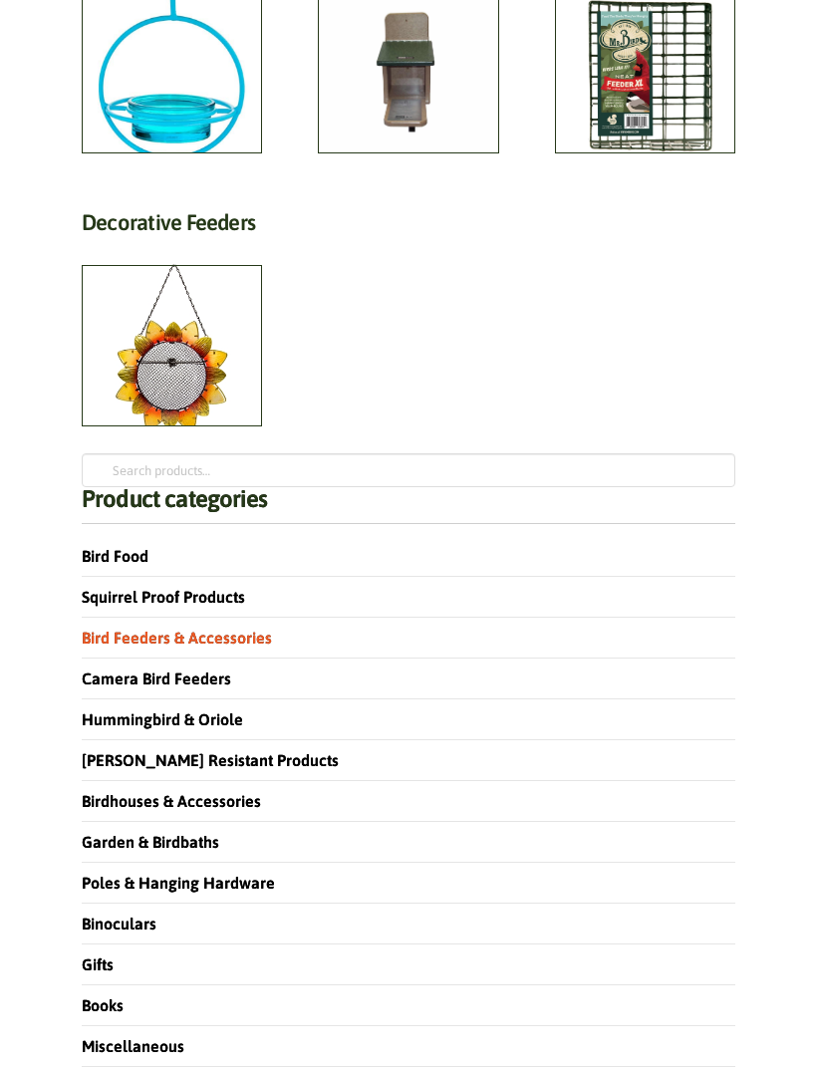
click at [91, 724] on link "Hummingbird & Oriole" at bounding box center [162, 719] width 161 height 18
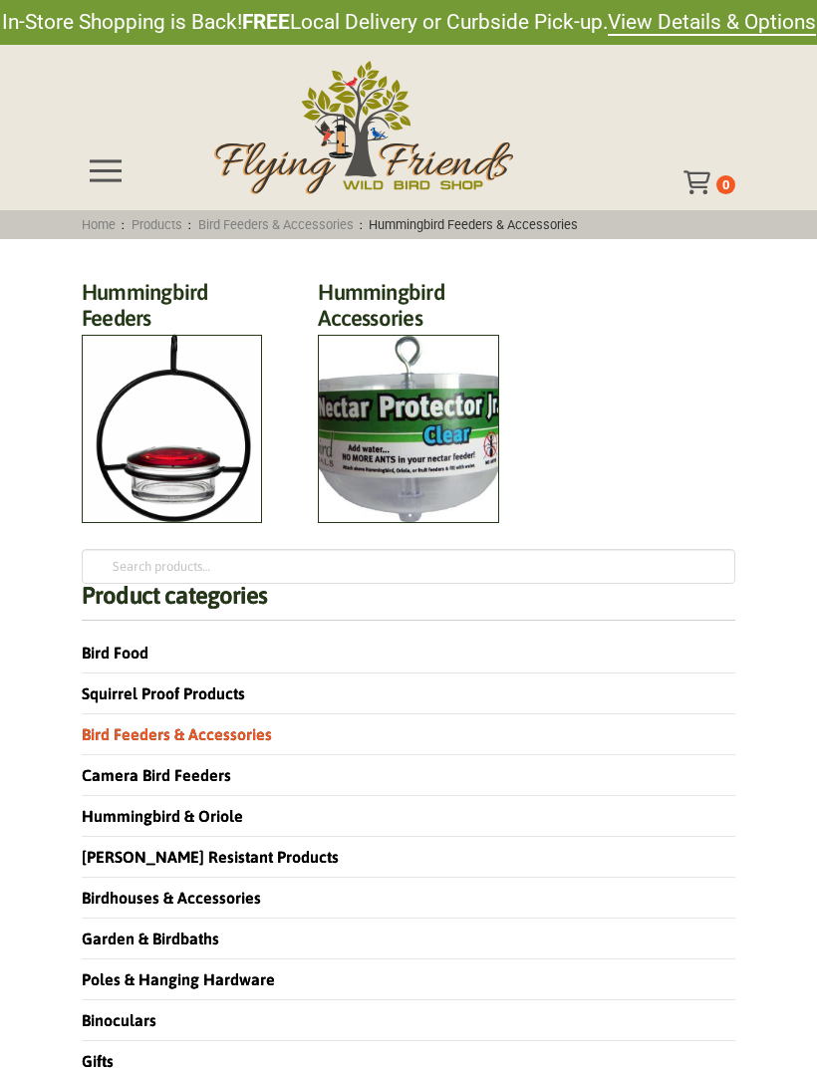
click at [379, 343] on h2 "Hummingbird Accessories (9)" at bounding box center [408, 311] width 180 height 64
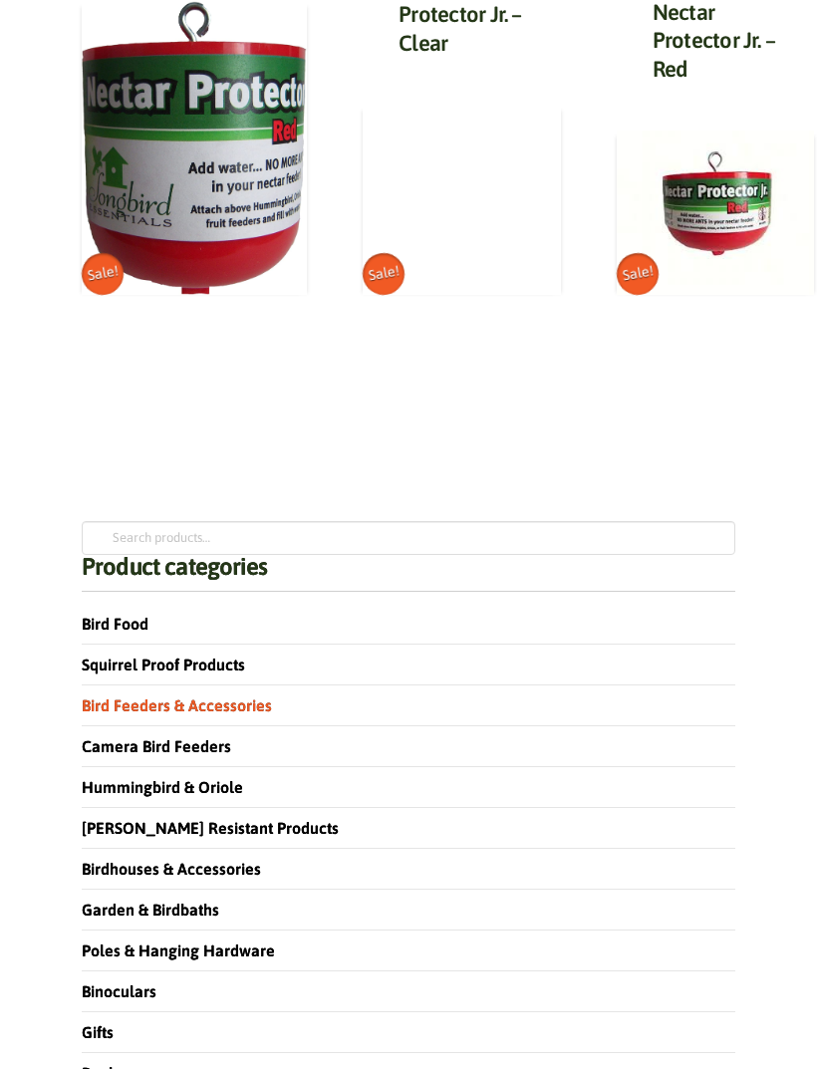
scroll to position [2039, 0]
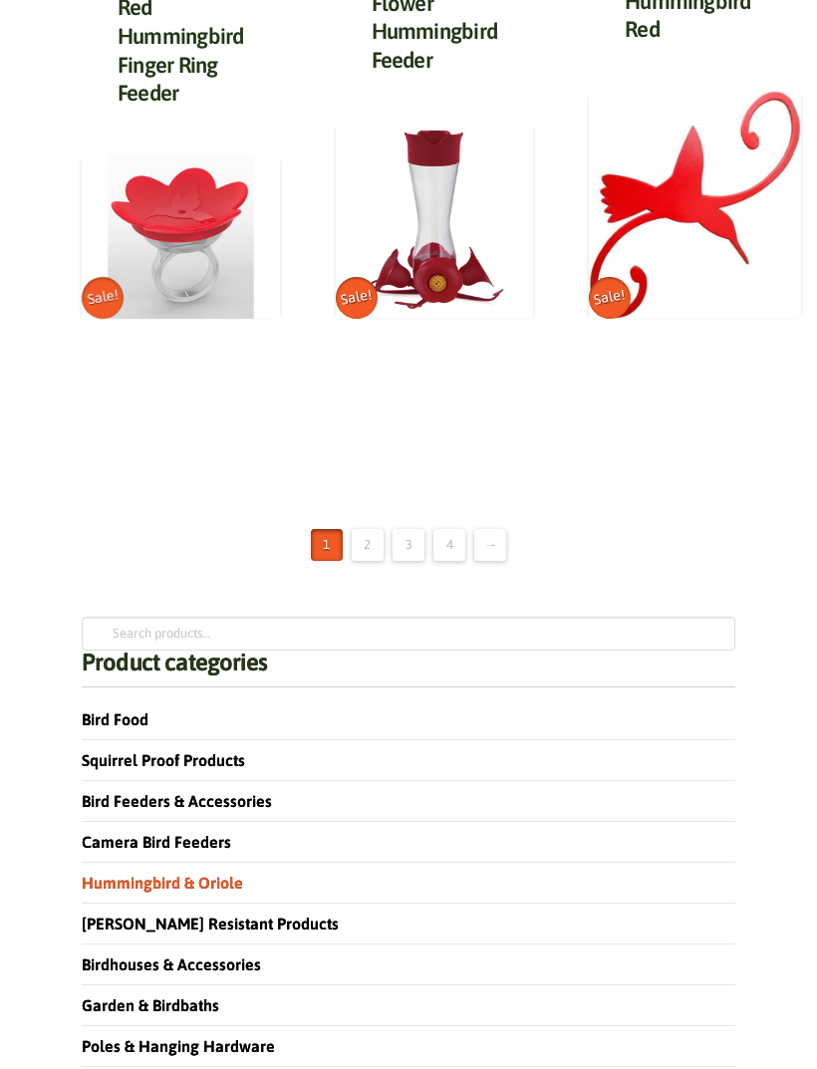
scroll to position [2565, 0]
click at [363, 530] on link "2" at bounding box center [368, 545] width 32 height 32
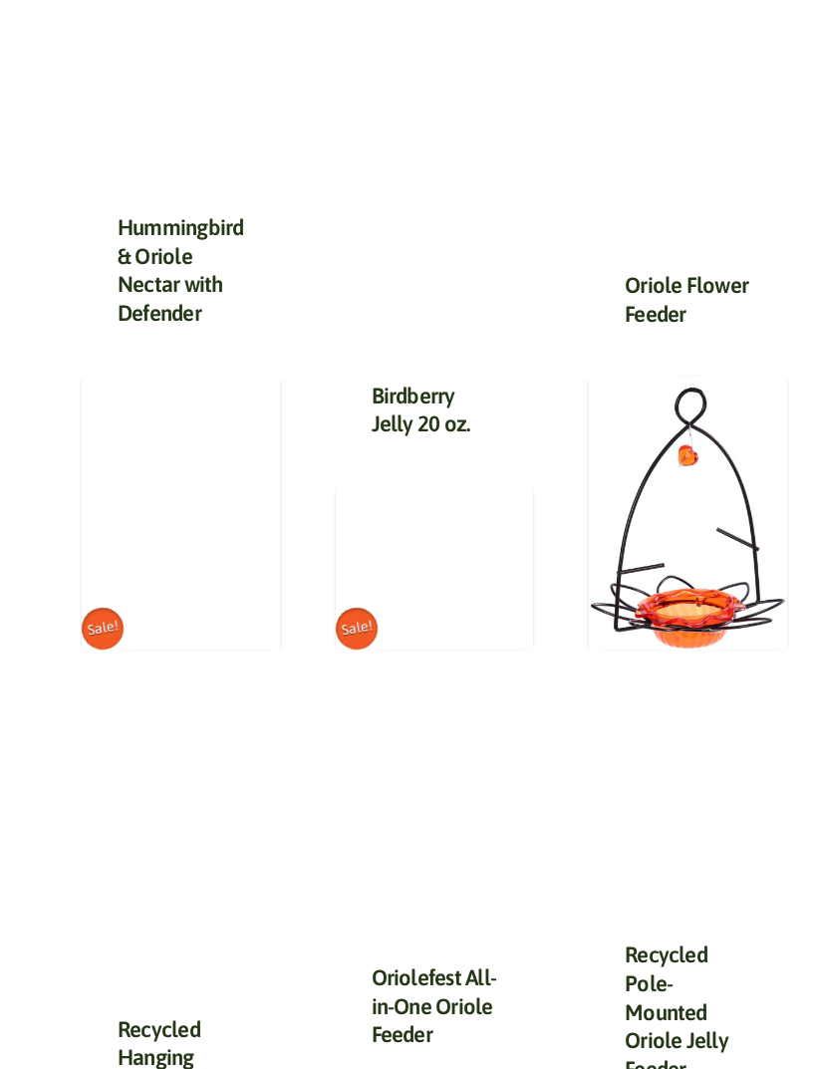
scroll to position [1507, 0]
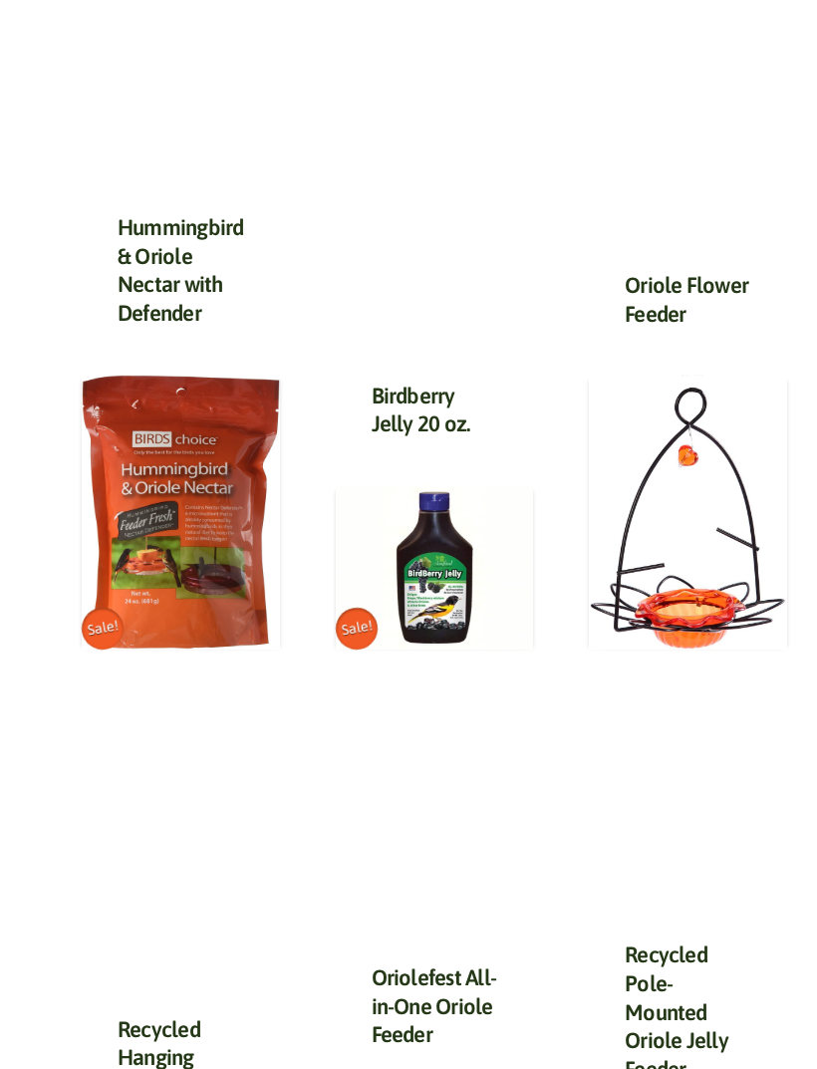
click at [428, 588] on img at bounding box center [435, 567] width 198 height 164
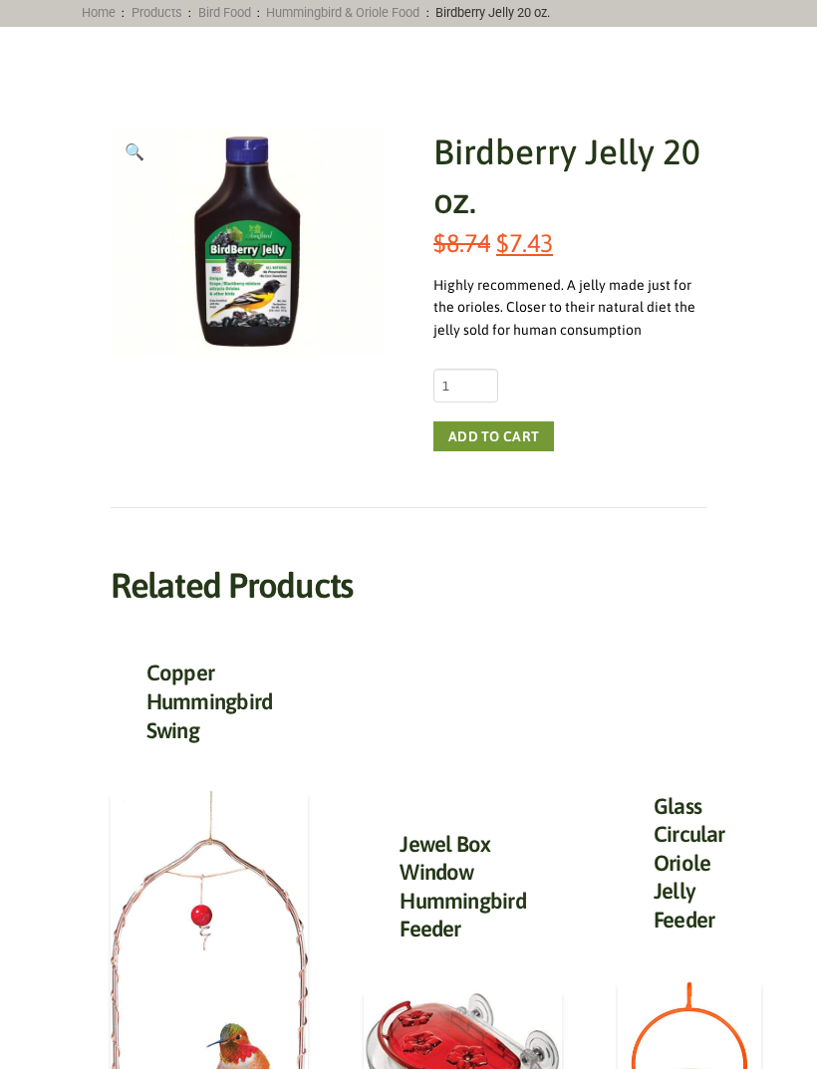
scroll to position [102, 0]
